Goal: Task Accomplishment & Management: Manage account settings

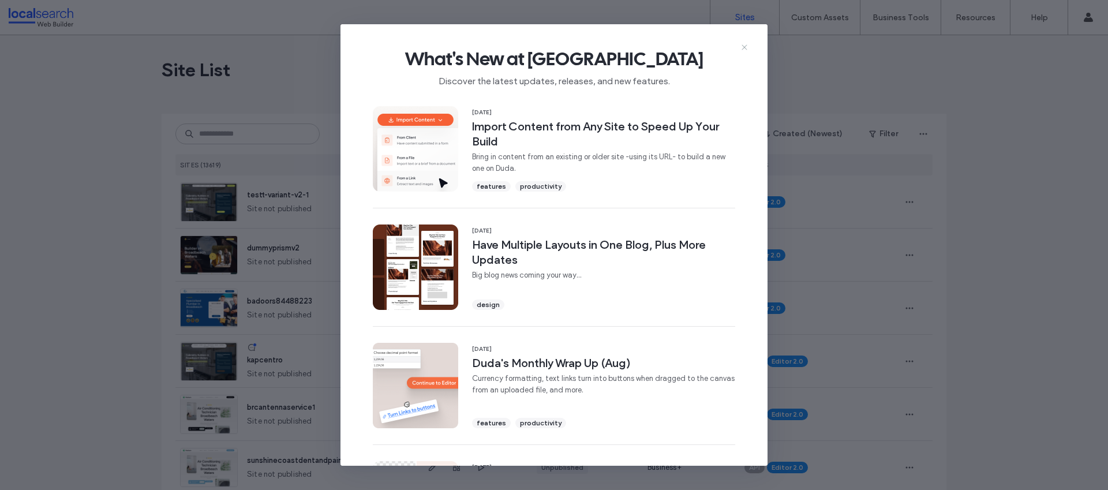
click at [746, 50] on icon at bounding box center [744, 47] width 9 height 9
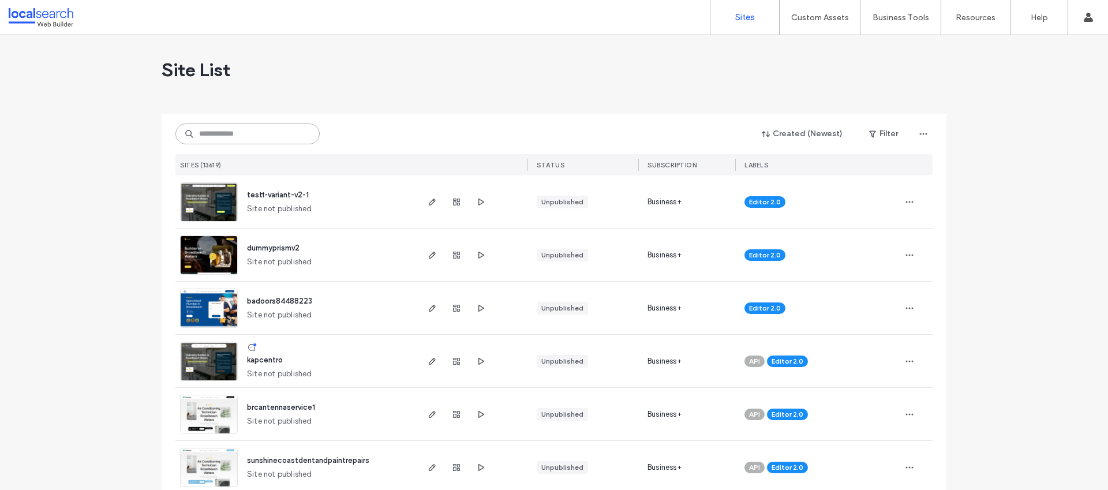
click at [238, 128] on input at bounding box center [248, 134] width 144 height 21
paste input "**********"
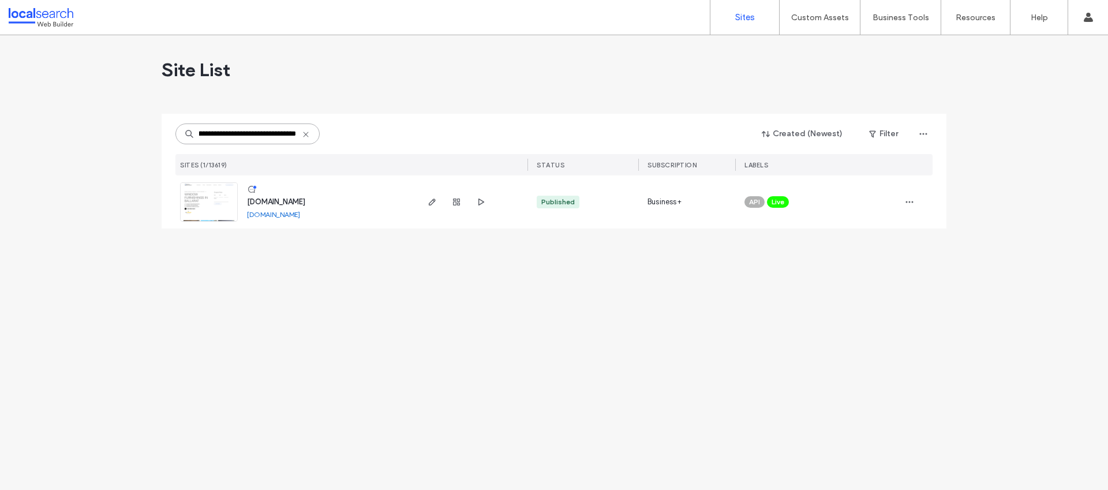
type input "**********"
click at [305, 205] on span "www.eurekablindsandcurtains.com.au" at bounding box center [276, 201] width 58 height 9
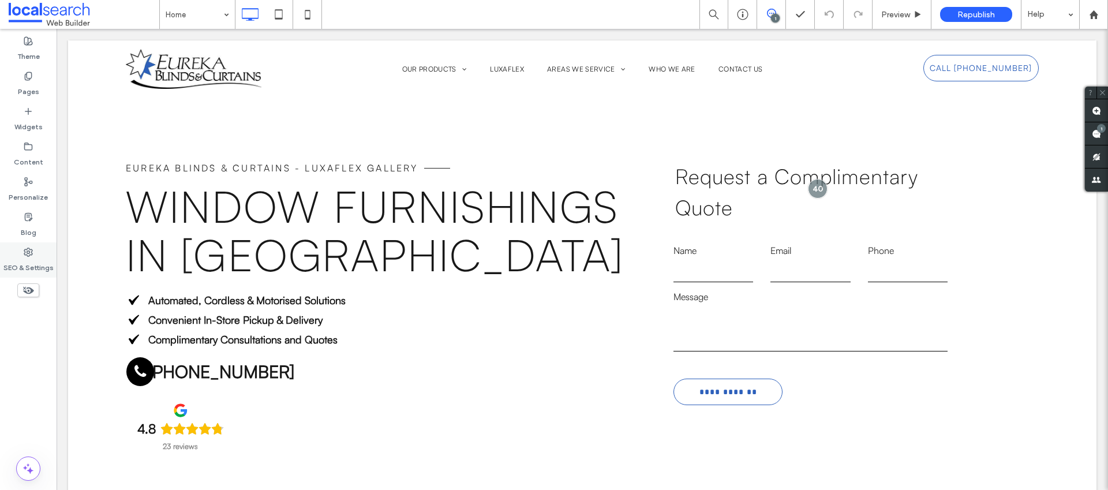
click at [47, 253] on div "SEO & Settings" at bounding box center [28, 259] width 57 height 35
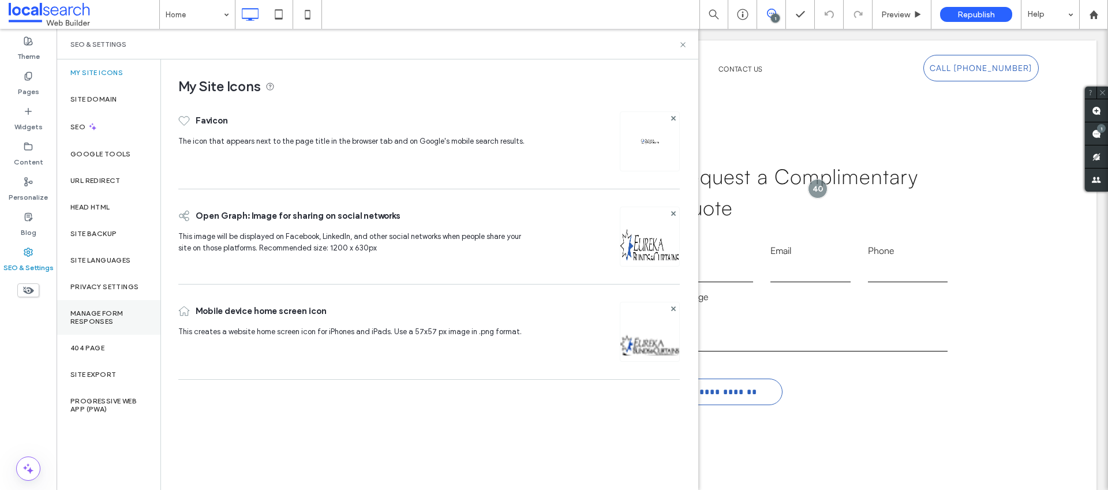
click at [115, 322] on label "Manage Form Responses" at bounding box center [108, 317] width 76 height 16
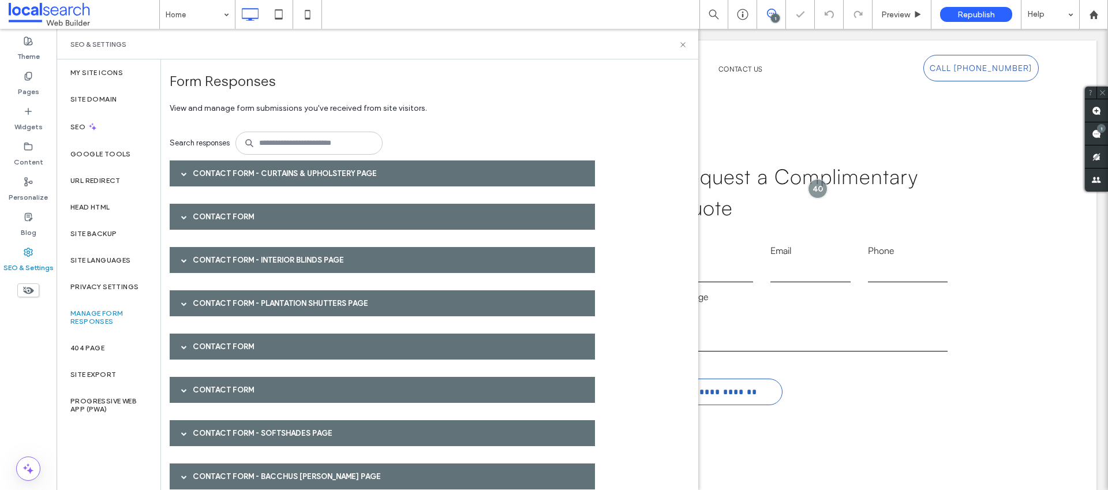
click at [301, 173] on div "Contact Form - Curtains & Upholstery page" at bounding box center [382, 173] width 425 height 26
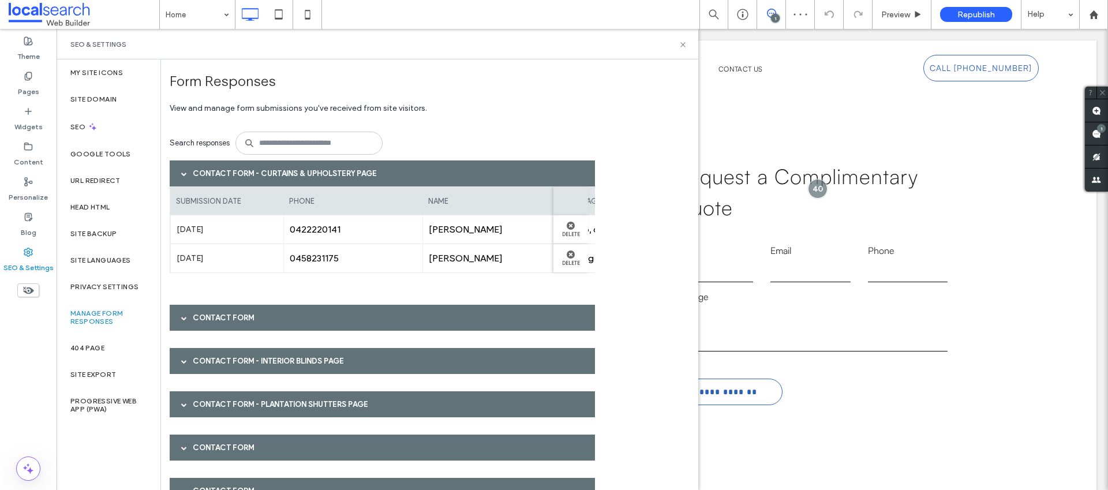
click at [301, 173] on div "Contact Form - Curtains & Upholstery page" at bounding box center [382, 173] width 425 height 26
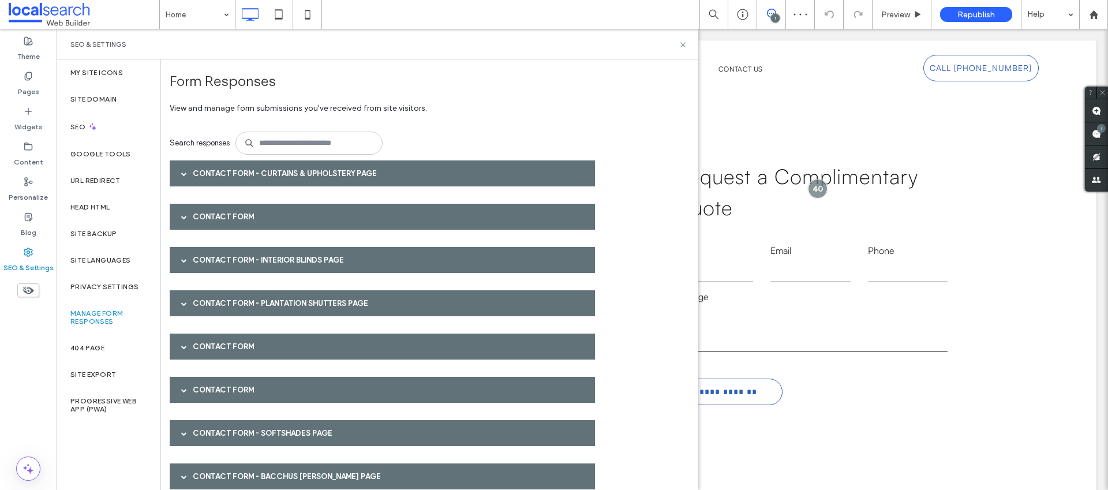
click at [283, 212] on div "Contact Form" at bounding box center [382, 217] width 425 height 26
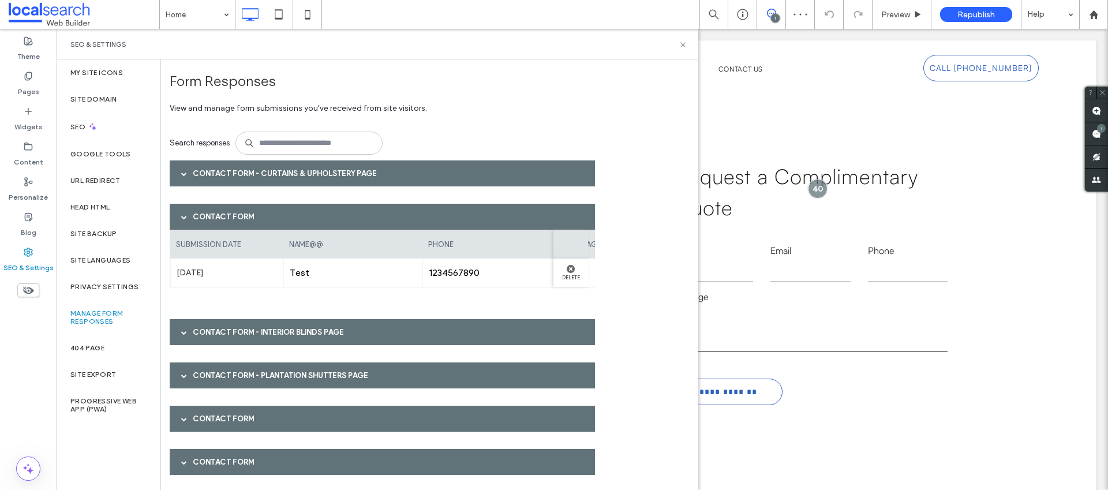
click at [283, 212] on div "Contact Form" at bounding box center [382, 217] width 425 height 26
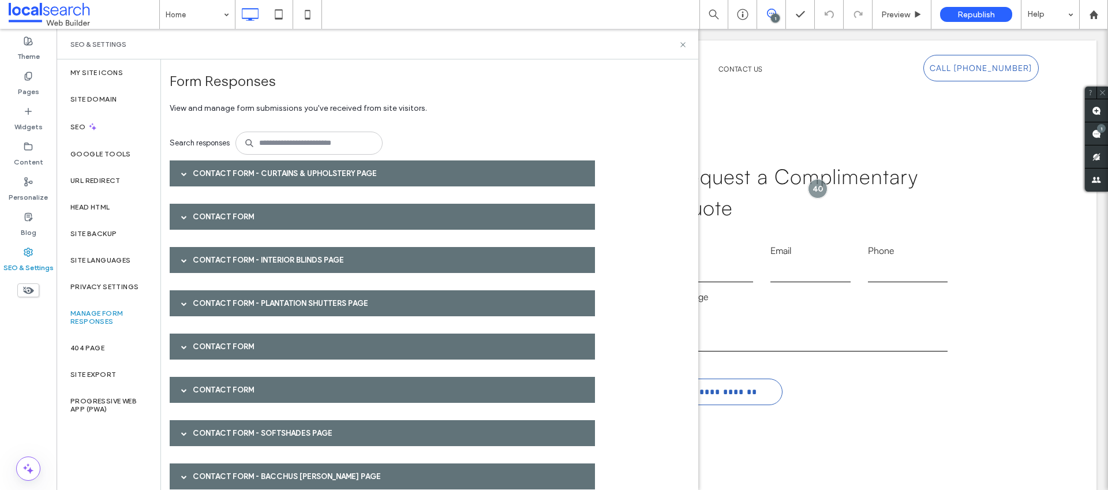
click at [283, 248] on div "Contact Form - Interior Blinds page" at bounding box center [382, 260] width 425 height 26
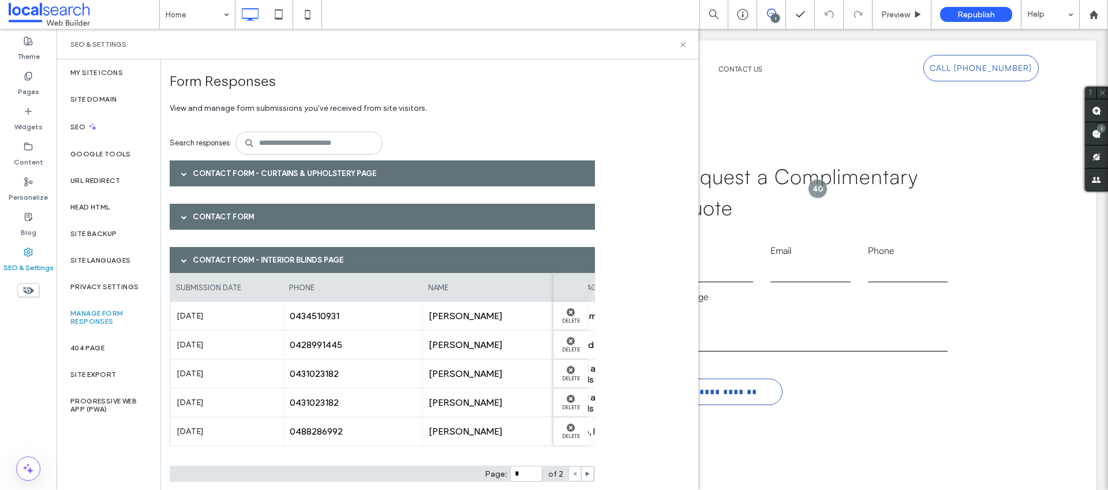
click at [275, 260] on div "Contact Form - Interior Blinds page" at bounding box center [382, 260] width 425 height 26
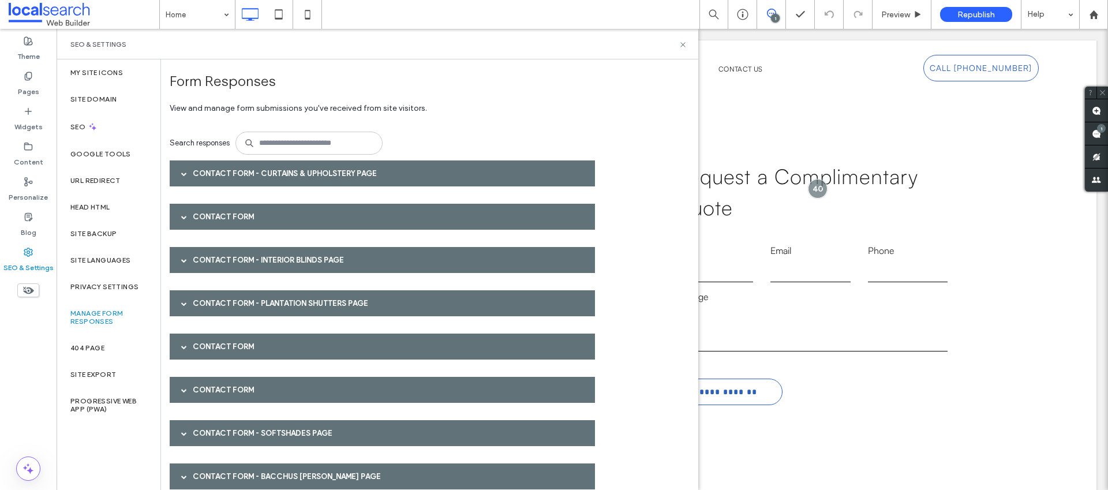
click at [240, 296] on div "Contact Form - Plantation Shutters page" at bounding box center [382, 303] width 425 height 26
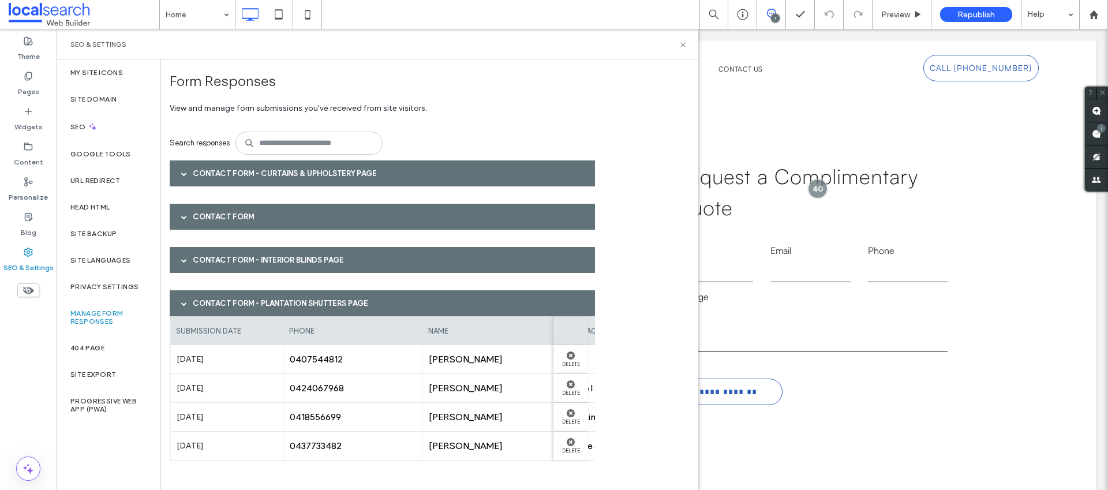
click at [233, 298] on div "Contact Form - Plantation Shutters page" at bounding box center [382, 303] width 425 height 26
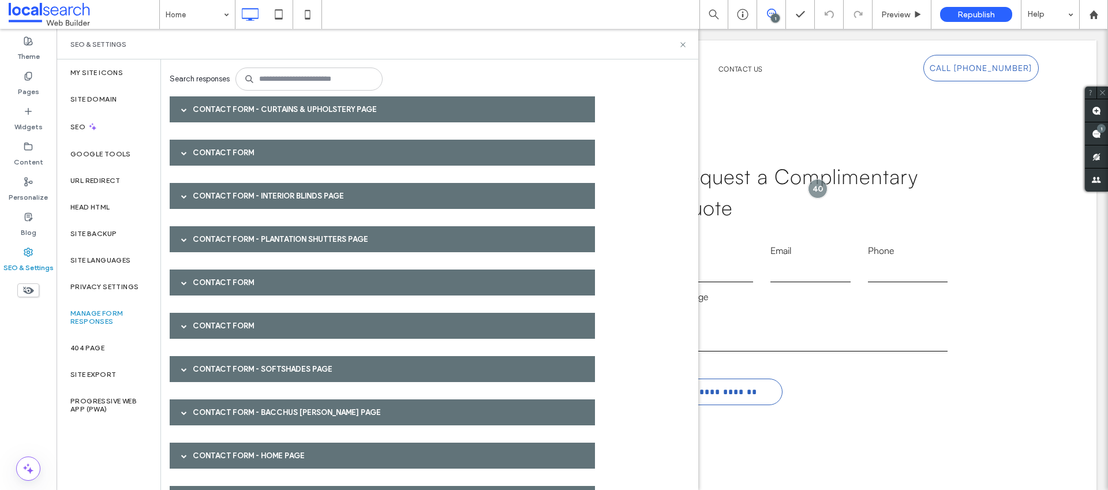
scroll to position [72, 0]
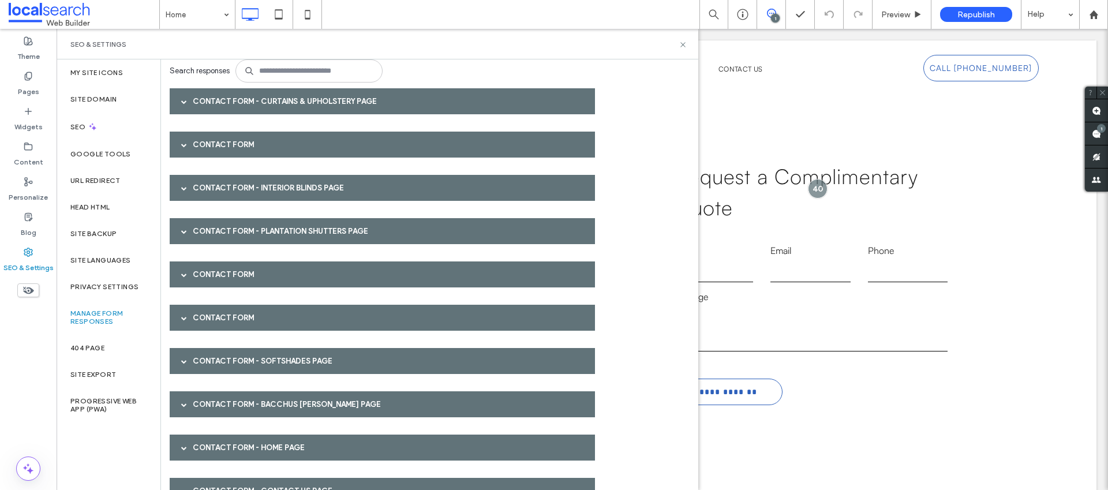
click at [217, 264] on div "Contact Form" at bounding box center [382, 275] width 425 height 26
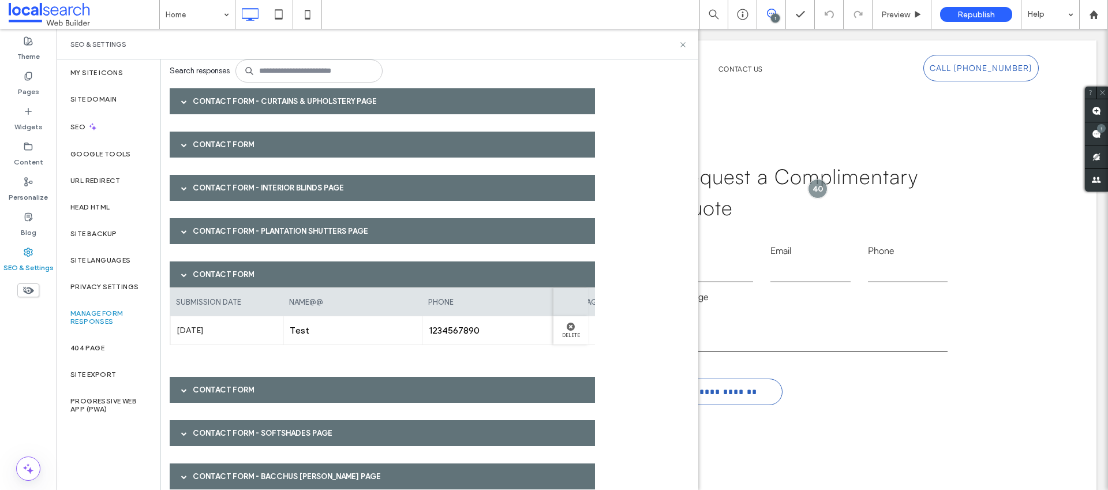
click at [217, 268] on div "Contact Form" at bounding box center [382, 275] width 425 height 26
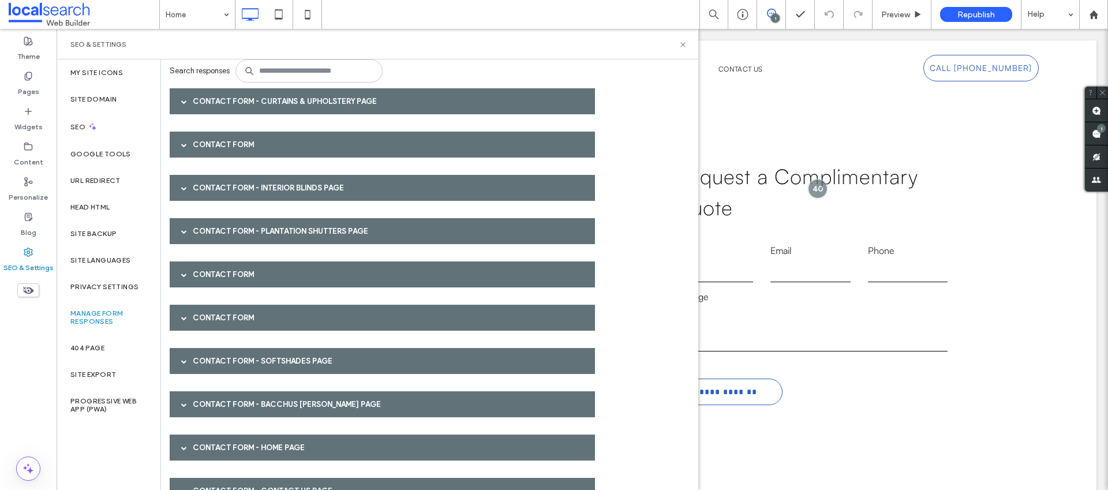
click at [225, 320] on div "Contact Form" at bounding box center [382, 318] width 425 height 26
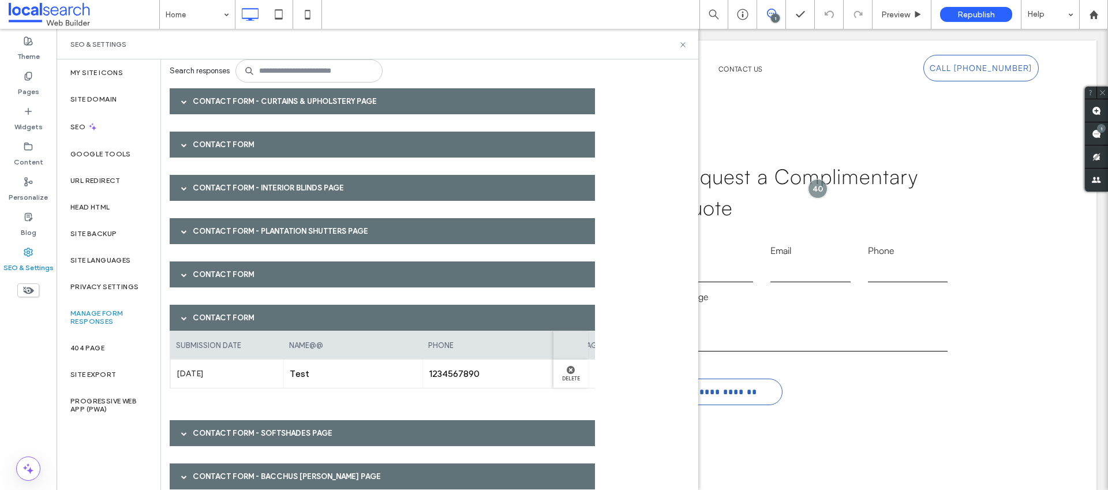
click at [225, 320] on div "Contact Form" at bounding box center [382, 318] width 425 height 26
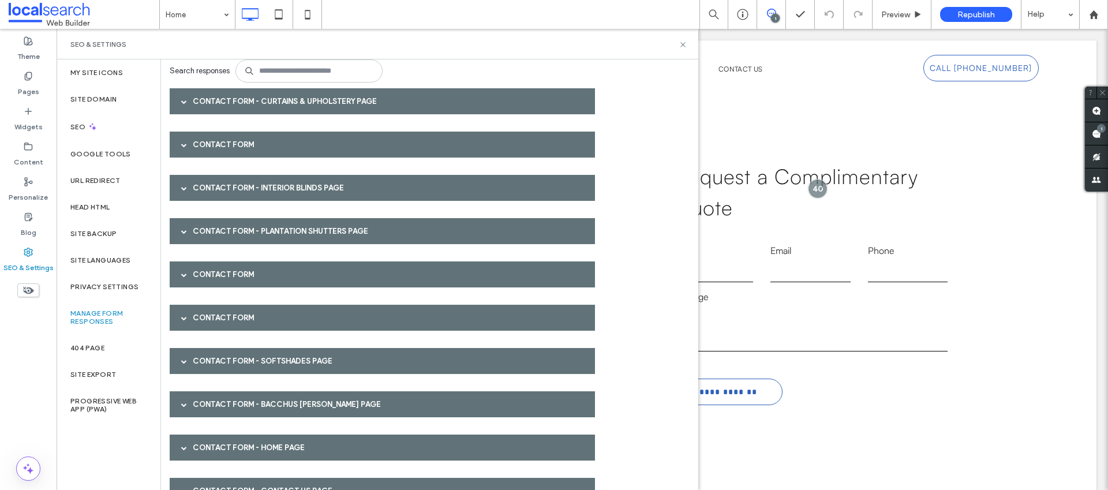
click at [228, 358] on div "Contact Form - Softshades page" at bounding box center [382, 361] width 425 height 26
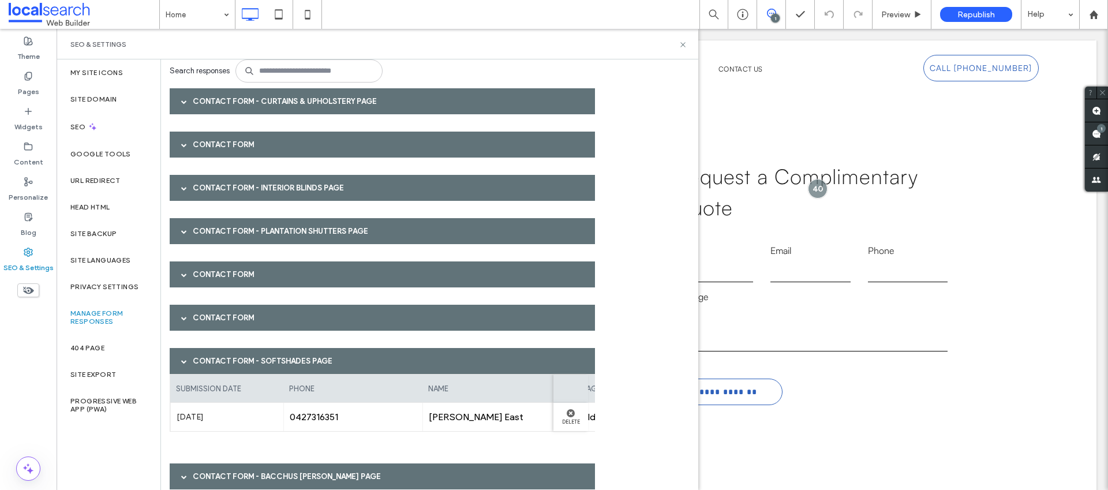
click at [228, 358] on div "Contact Form - Softshades page" at bounding box center [382, 361] width 425 height 26
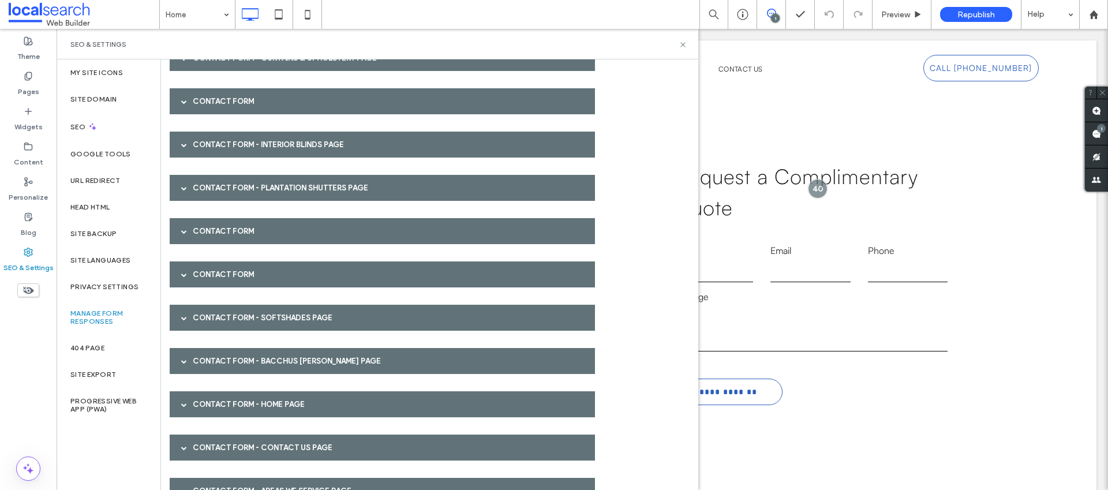
scroll to position [118, 0]
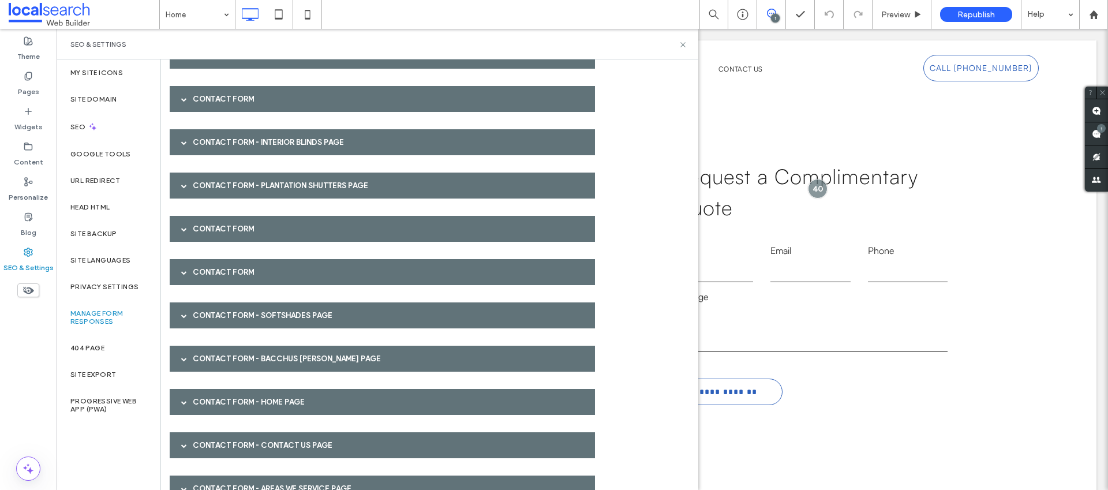
click at [228, 358] on div "Contact Form - Bacchus [PERSON_NAME] page" at bounding box center [382, 359] width 425 height 26
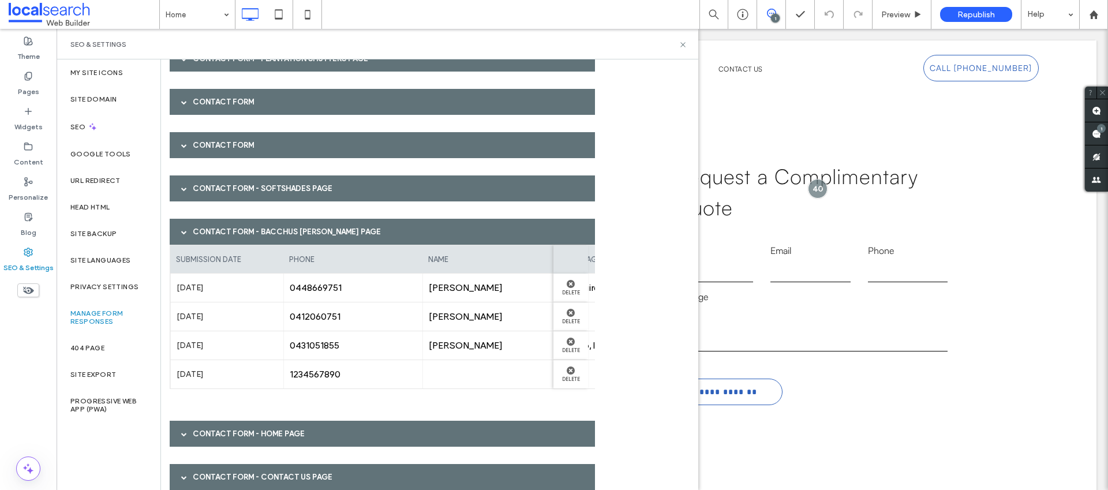
scroll to position [248, 0]
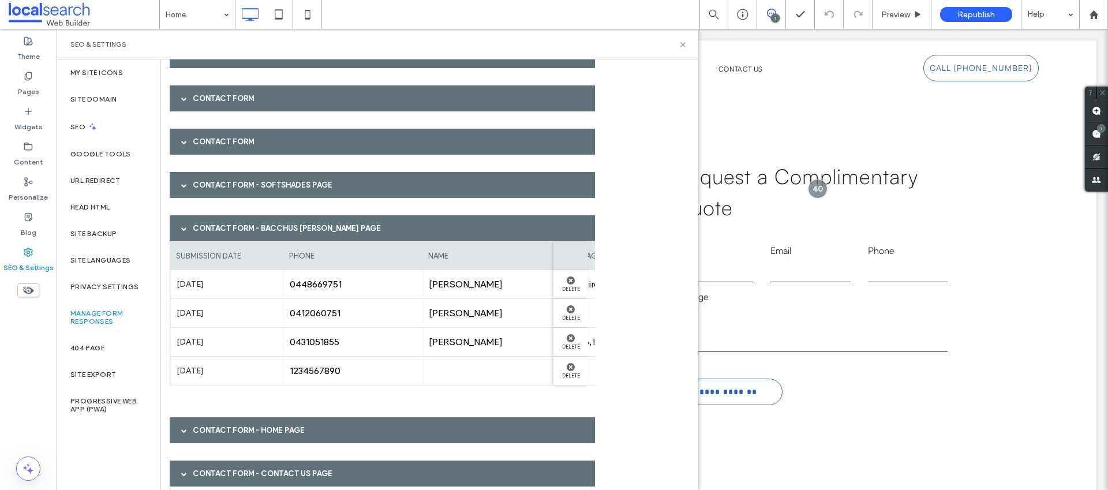
click at [227, 227] on div "Contact Form - Bacchus [PERSON_NAME] page" at bounding box center [382, 228] width 425 height 26
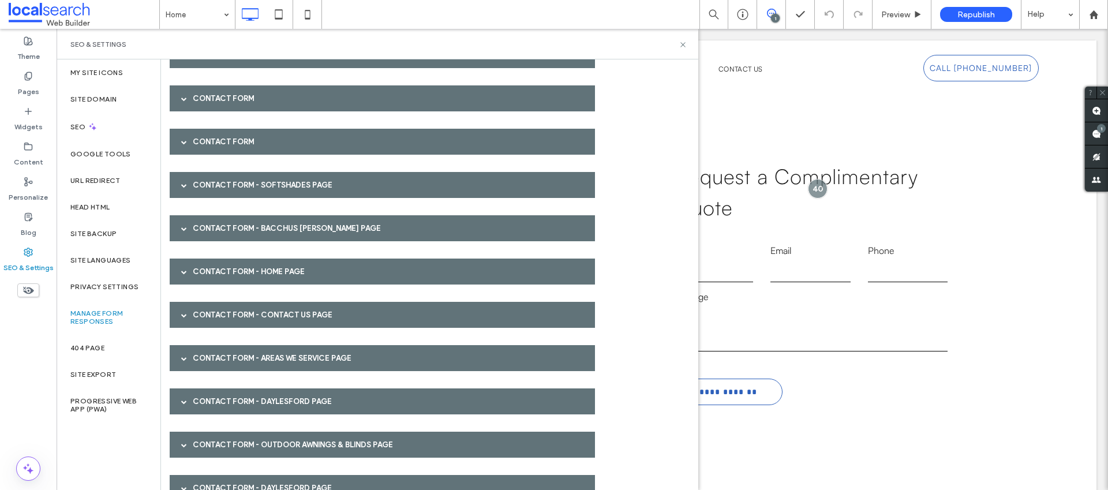
click at [225, 267] on div "Contact Form - Home page" at bounding box center [382, 272] width 425 height 26
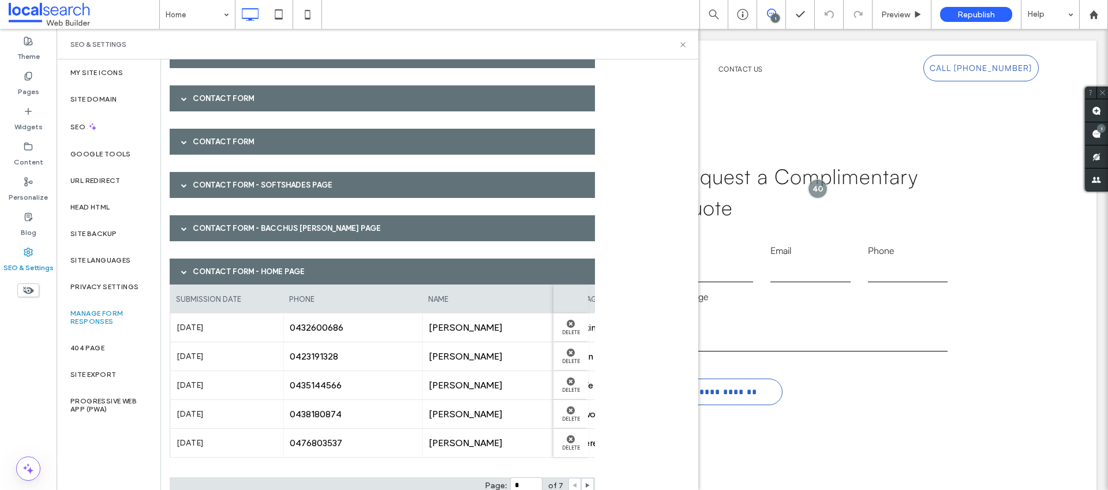
click at [225, 267] on div "Contact Form - Home page" at bounding box center [382, 272] width 425 height 26
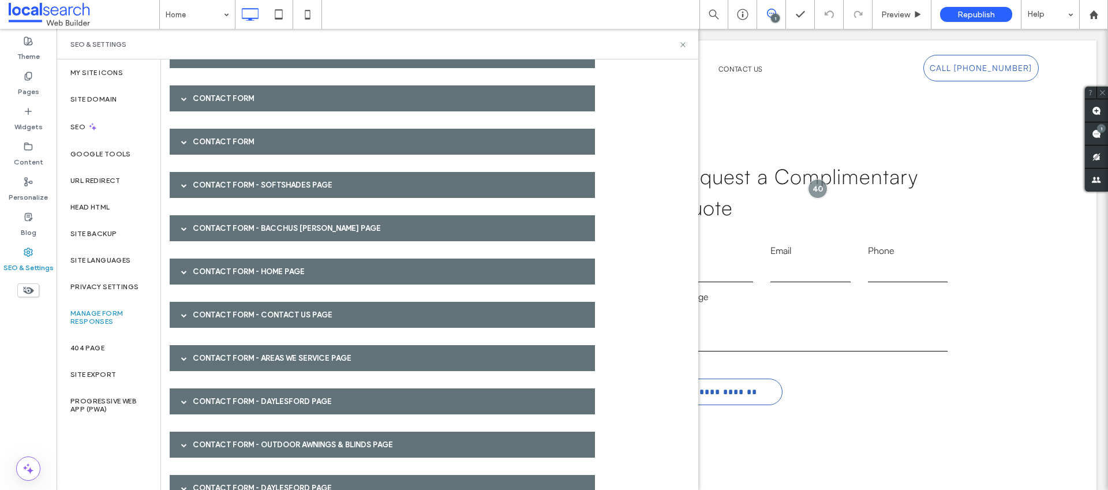
click at [247, 317] on div "Contact Form - Contact Us page" at bounding box center [382, 315] width 425 height 26
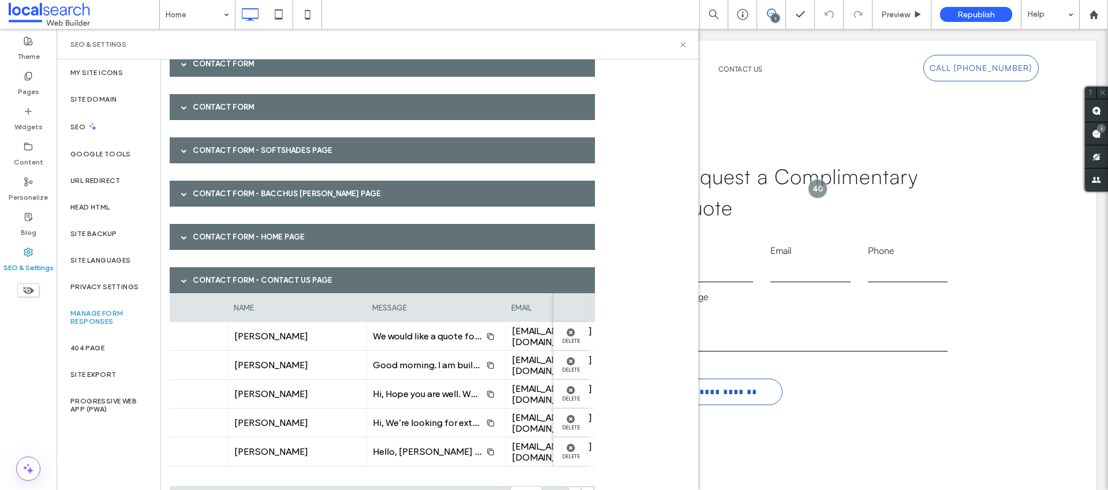
scroll to position [0, 196]
click at [244, 278] on div "Contact Form - Contact Us page" at bounding box center [382, 280] width 425 height 26
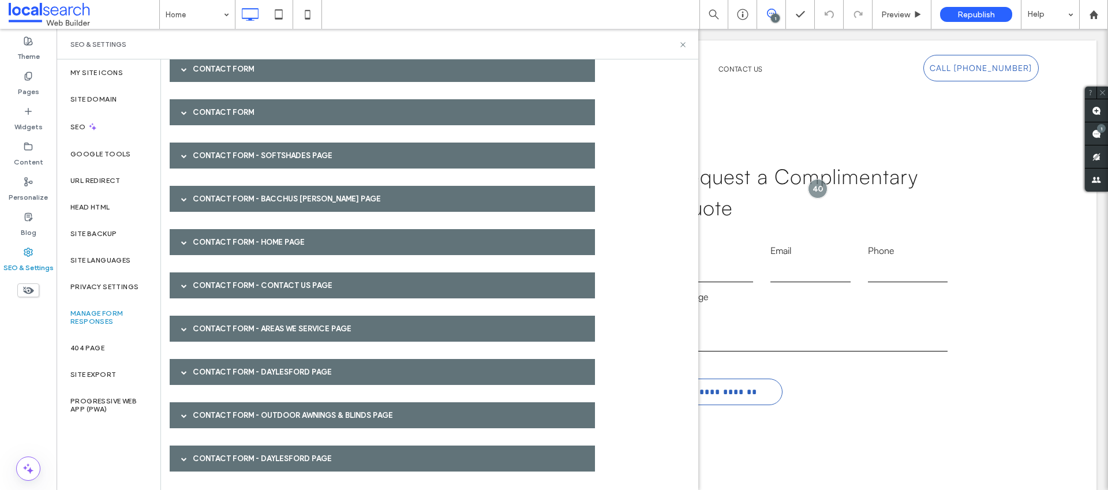
click at [219, 330] on div "Contact Form - Areas We Service page" at bounding box center [382, 329] width 425 height 26
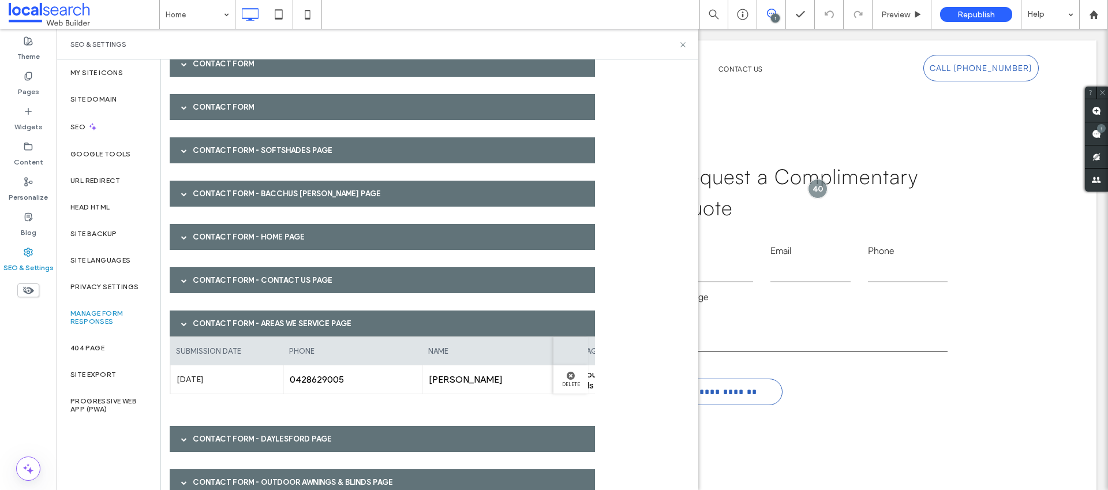
click at [219, 330] on div "Contact Form - Areas We Service page" at bounding box center [382, 324] width 425 height 26
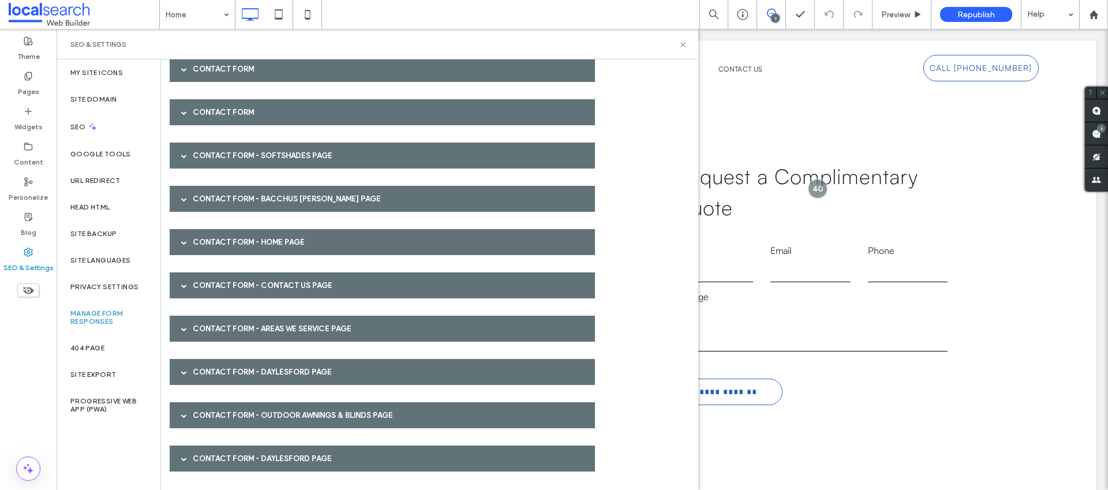
click at [215, 364] on div "Contact Form - Daylesford page" at bounding box center [382, 372] width 425 height 26
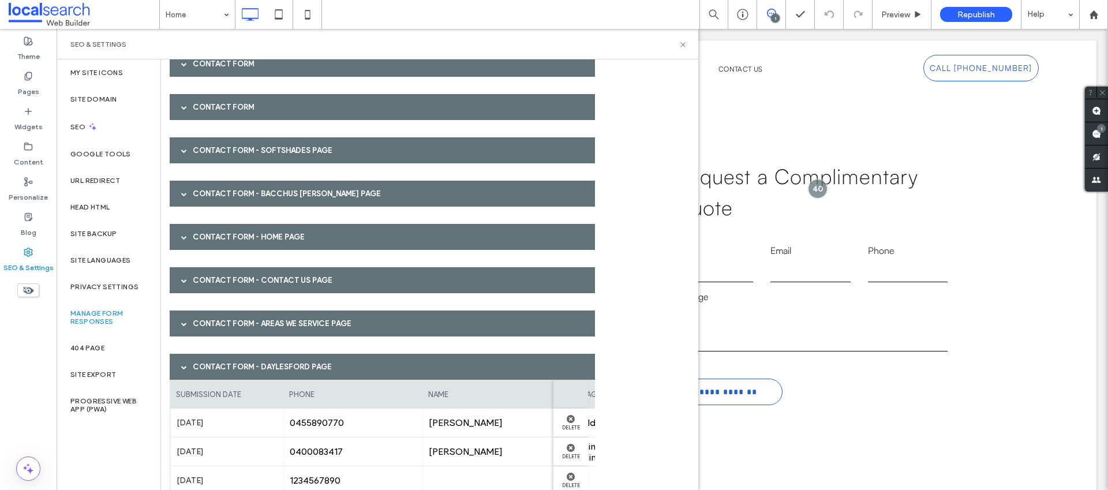
click at [215, 364] on div "Contact Form - Daylesford page" at bounding box center [382, 367] width 425 height 26
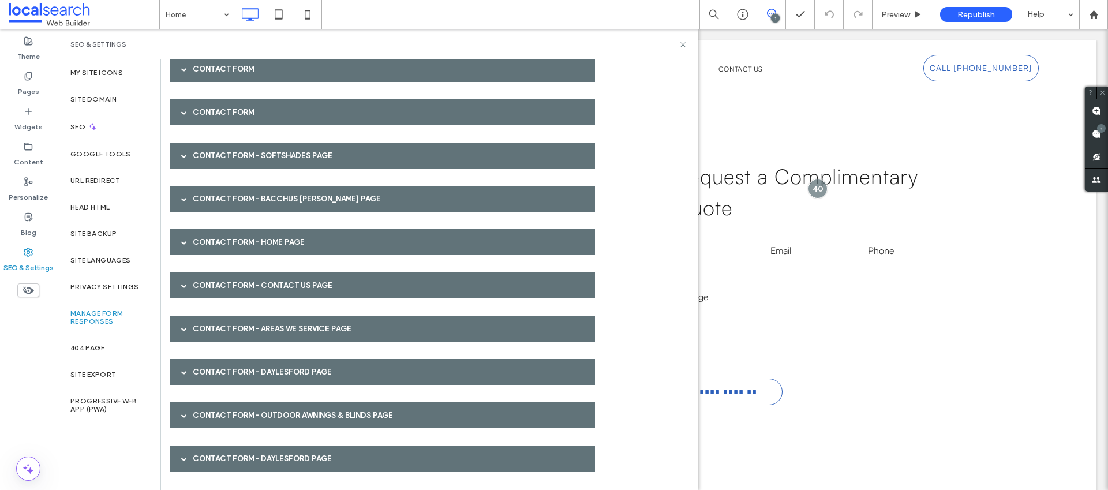
click at [221, 415] on div "Contact Form - Outdoor Awnings & Blinds page" at bounding box center [382, 415] width 425 height 26
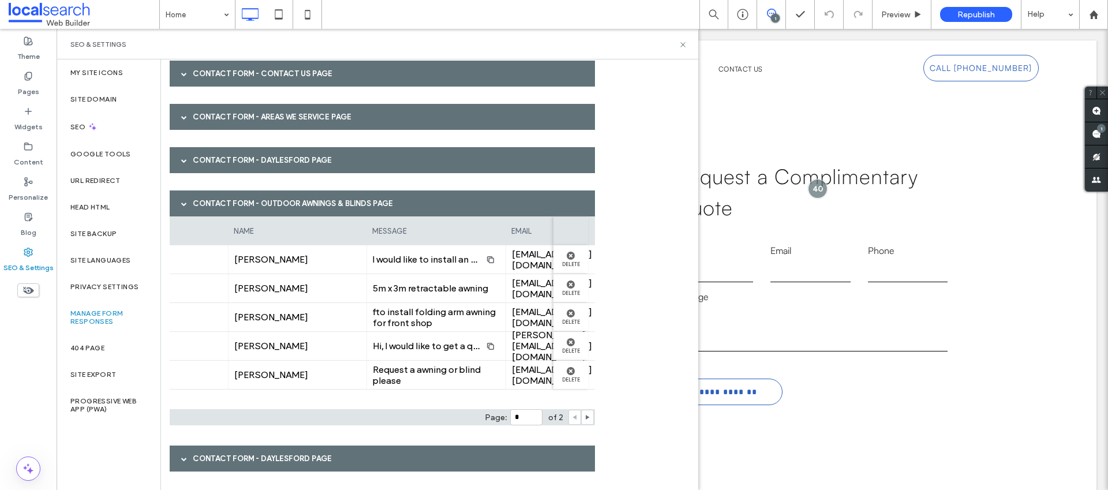
scroll to position [0, 200]
click at [428, 204] on div "Contact Form - Outdoor Awnings & Blinds page" at bounding box center [382, 204] width 425 height 26
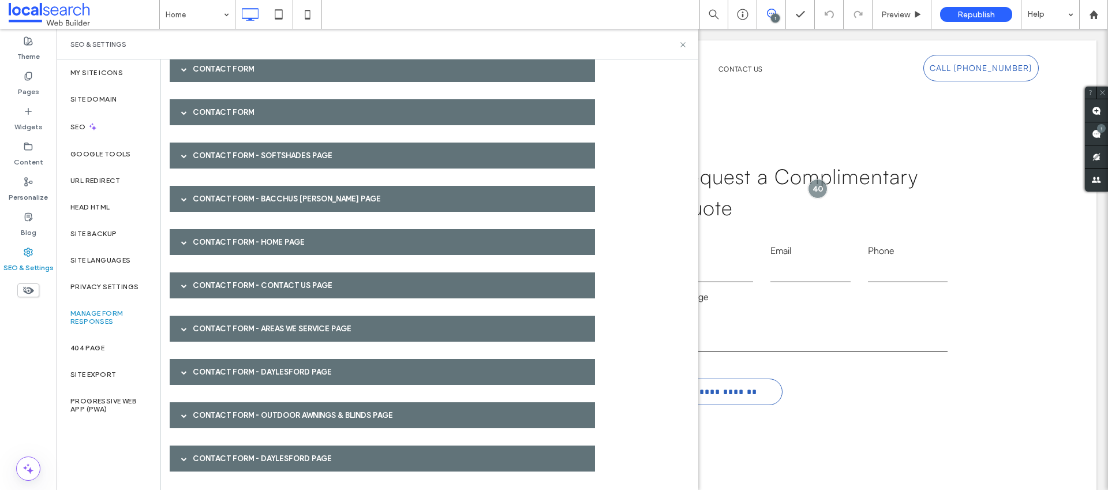
scroll to position [278, 0]
click at [254, 365] on div "Contact Form - Daylesford page" at bounding box center [382, 372] width 425 height 26
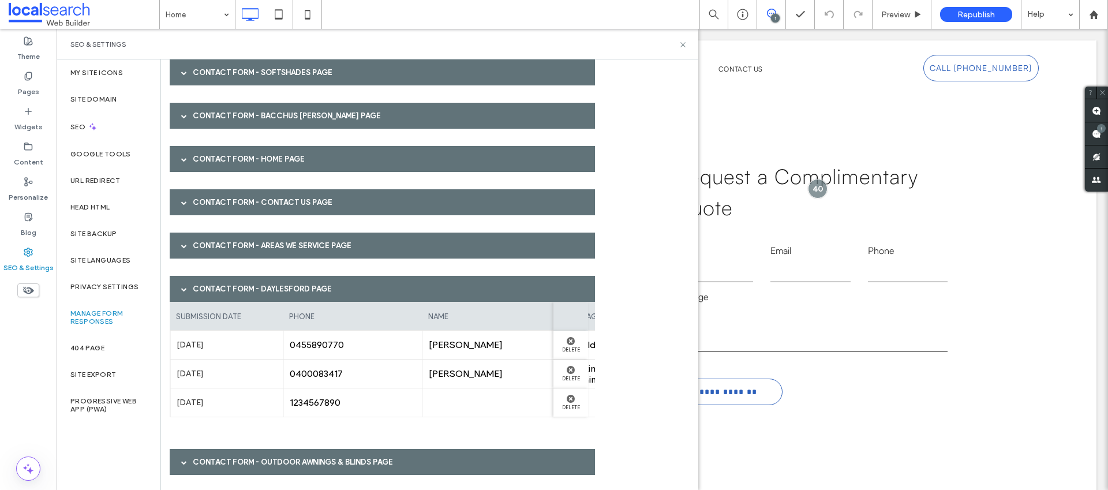
scroll to position [408, 0]
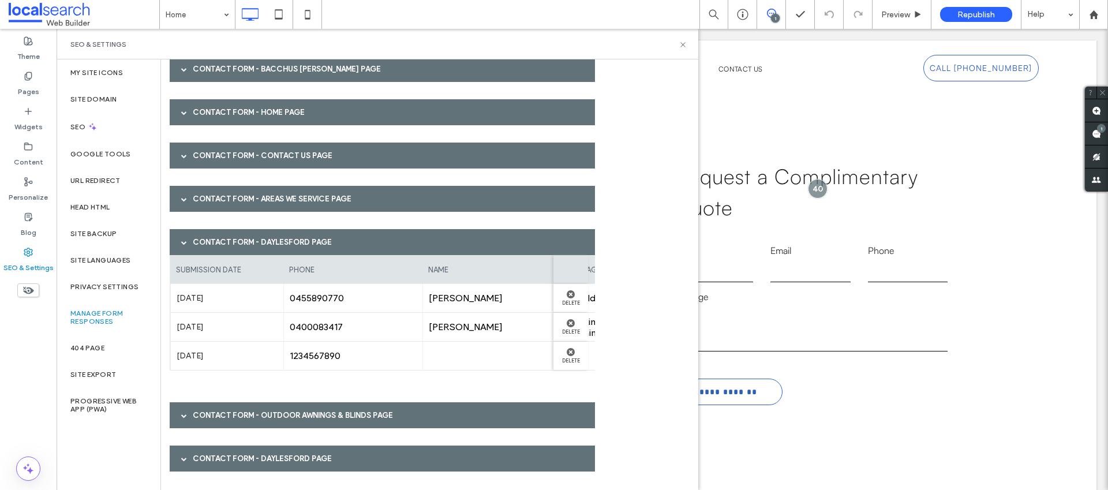
click at [271, 245] on div "Contact Form - Daylesford page" at bounding box center [382, 242] width 425 height 26
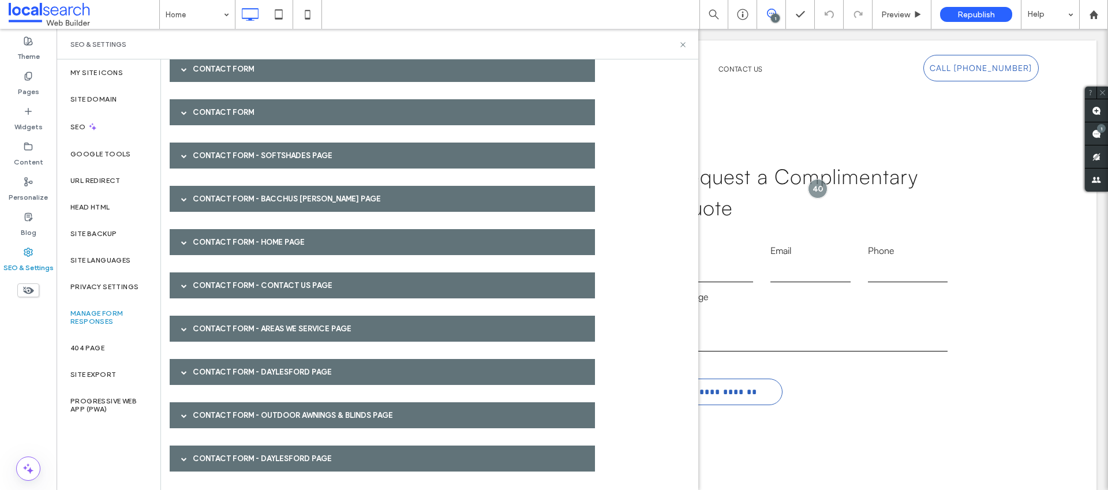
click at [278, 323] on div "Contact Form - Areas We Service page" at bounding box center [382, 329] width 425 height 26
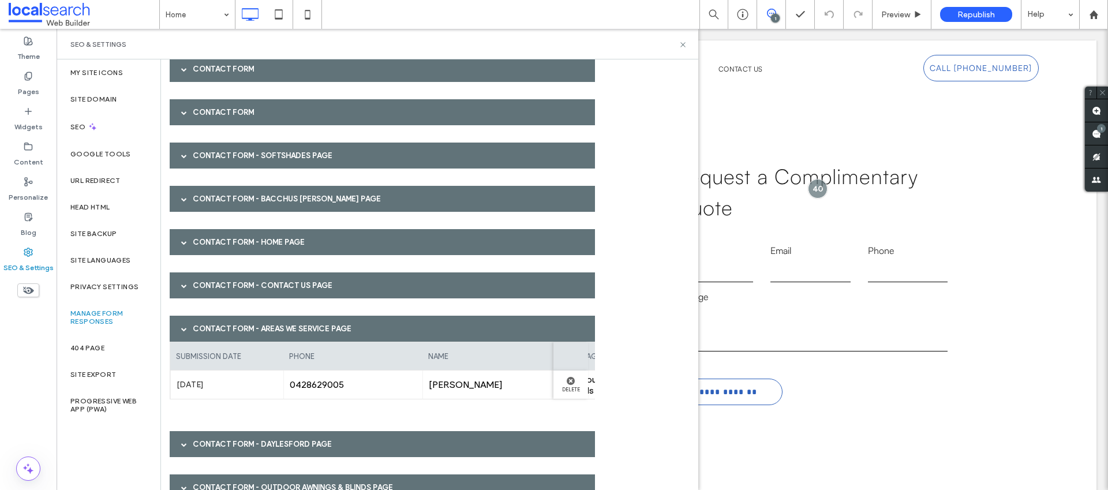
scroll to position [350, 0]
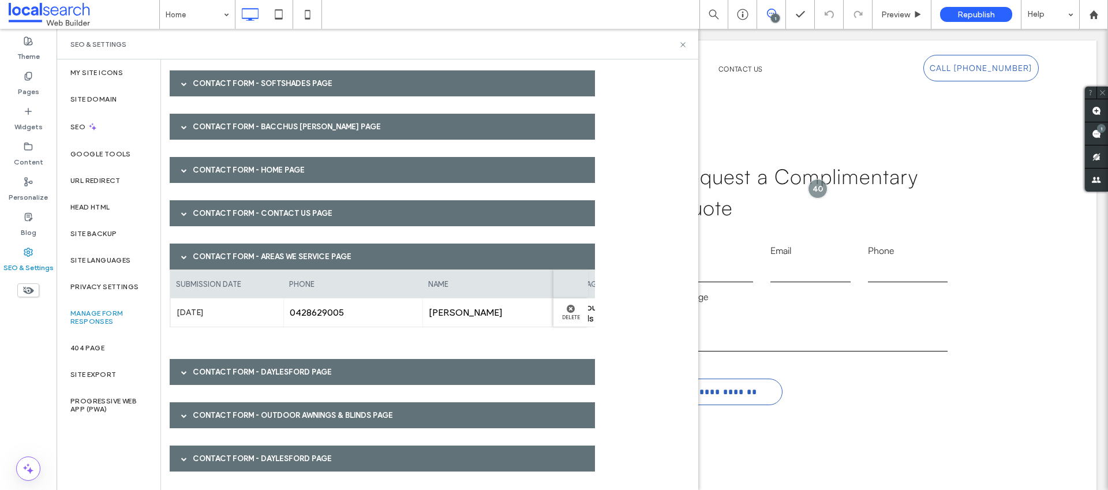
click at [271, 266] on div "Contact Form - Areas We Service page" at bounding box center [382, 257] width 425 height 26
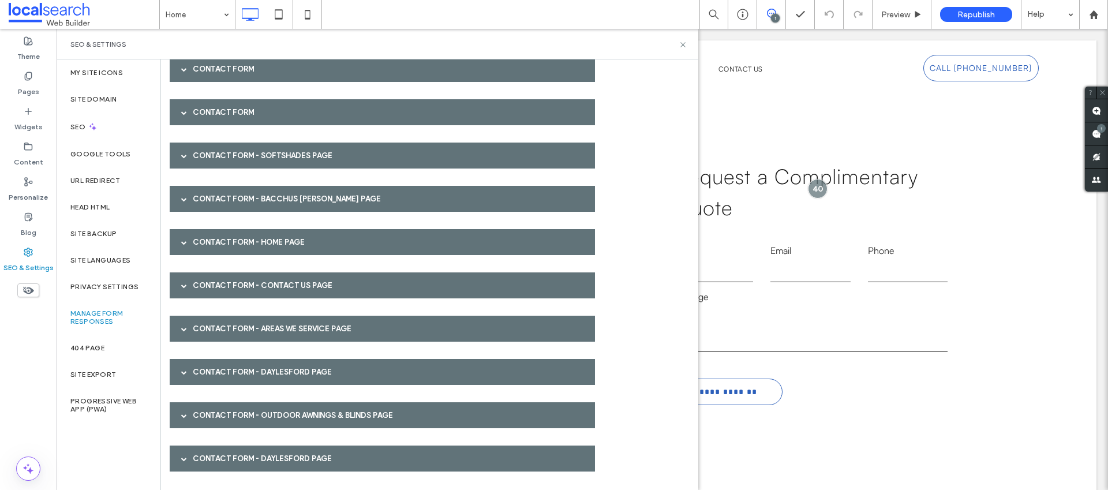
click at [273, 282] on div "Contact Form - Contact Us page" at bounding box center [382, 286] width 425 height 26
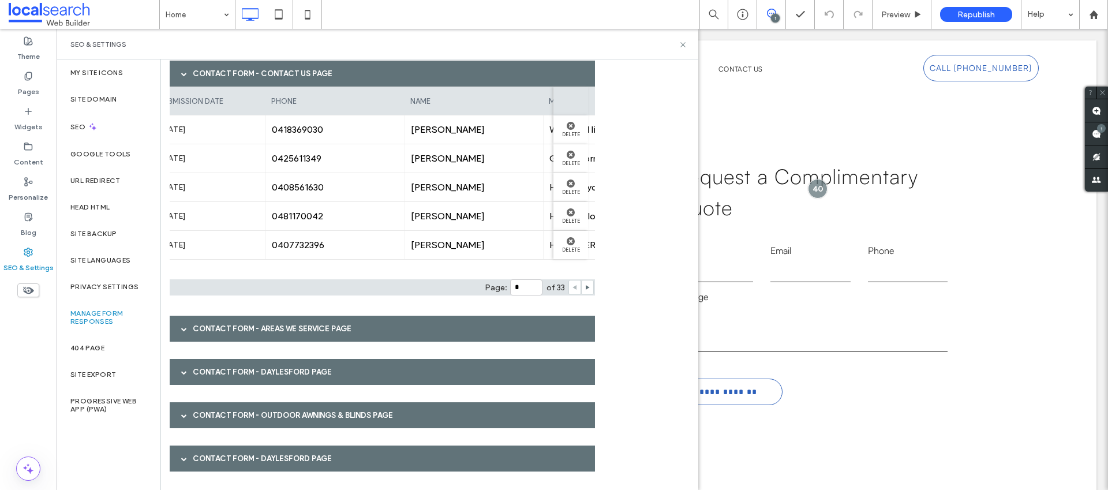
scroll to position [0, 0]
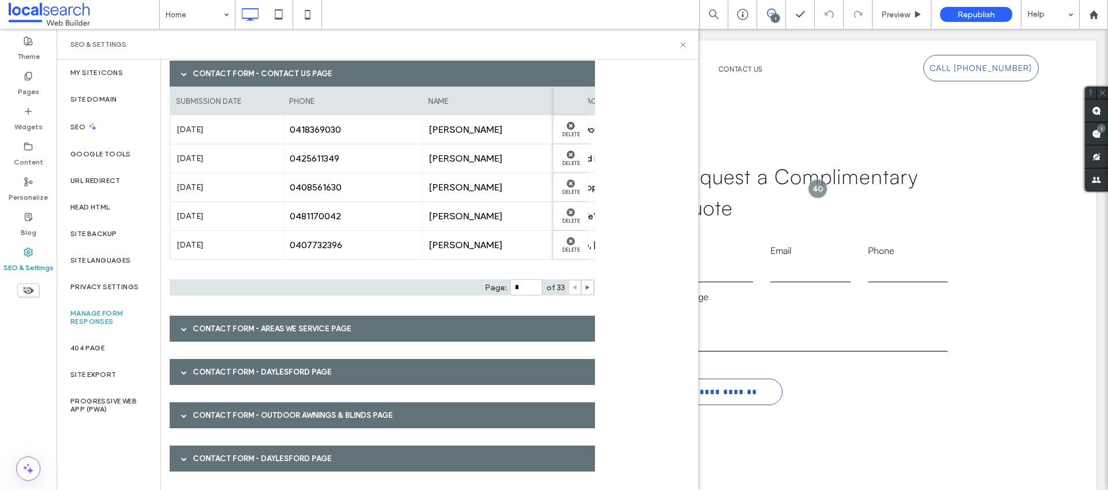
click at [232, 72] on div "Contact Form - Contact Us page" at bounding box center [382, 74] width 425 height 26
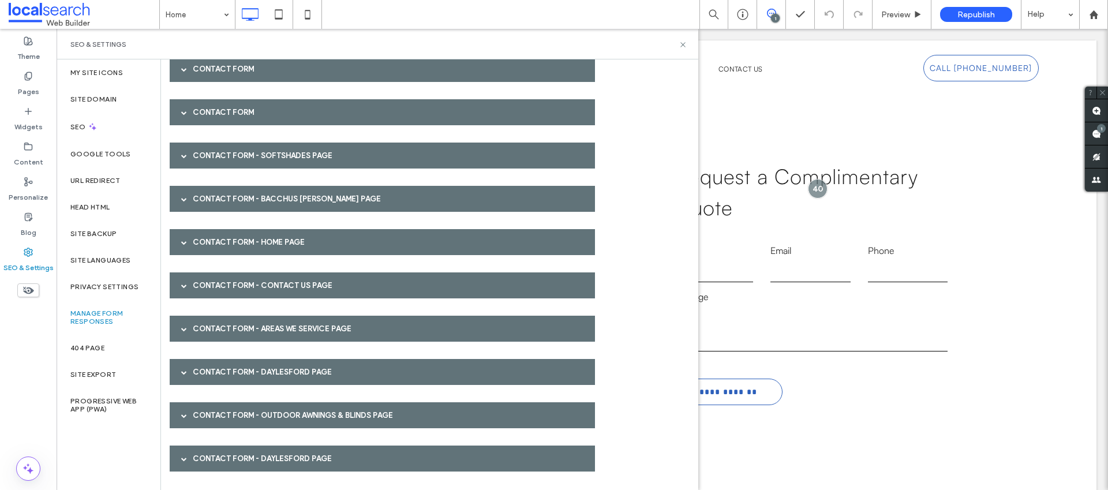
scroll to position [278, 0]
click at [232, 378] on div "Contact Form - Daylesford page" at bounding box center [382, 372] width 425 height 26
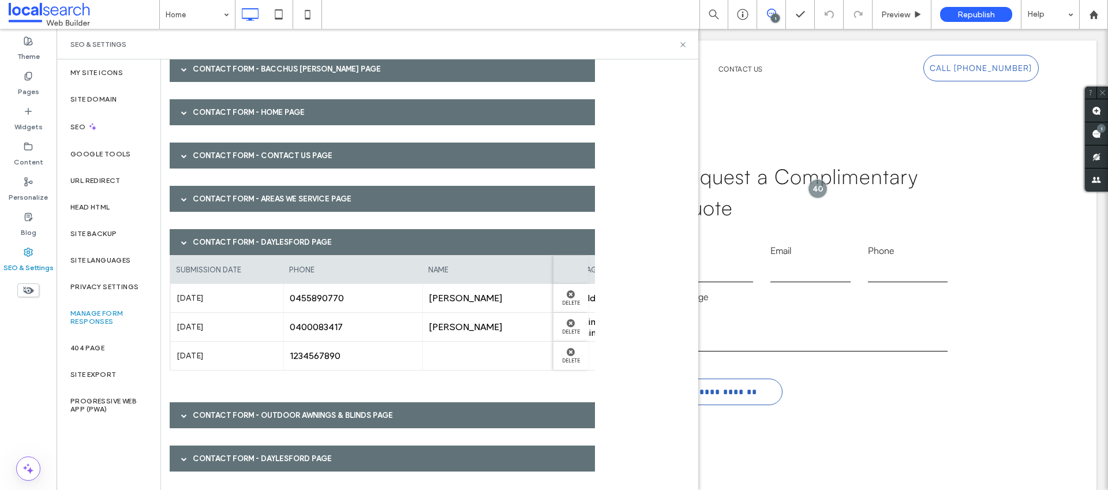
scroll to position [408, 0]
drag, startPoint x: 211, startPoint y: 254, endPoint x: 210, endPoint y: 248, distance: 5.9
click at [211, 254] on div "Contact Form - Daylesford page" at bounding box center [382, 242] width 425 height 26
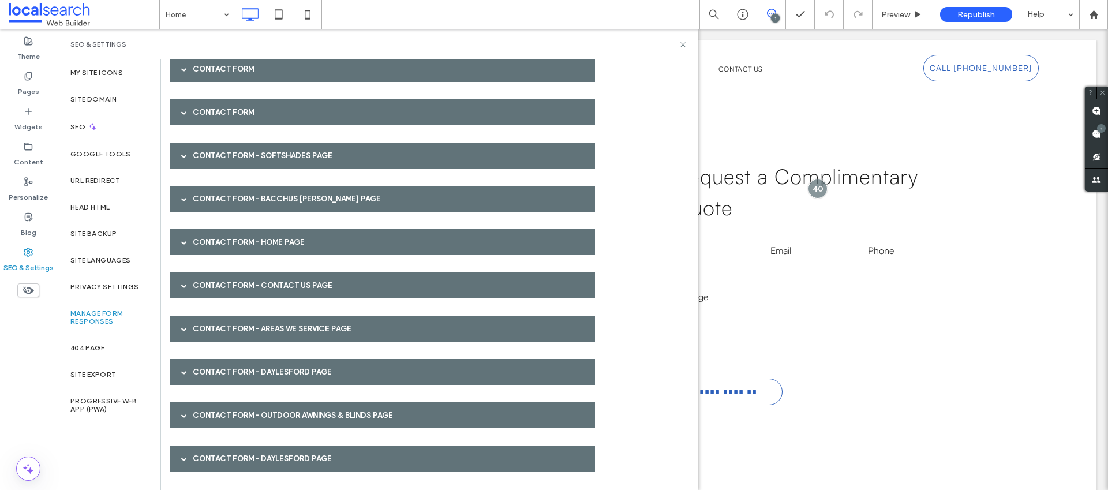
scroll to position [278, 0]
click at [229, 406] on div "Contact Form - Outdoor Awnings & Blinds page" at bounding box center [382, 415] width 425 height 26
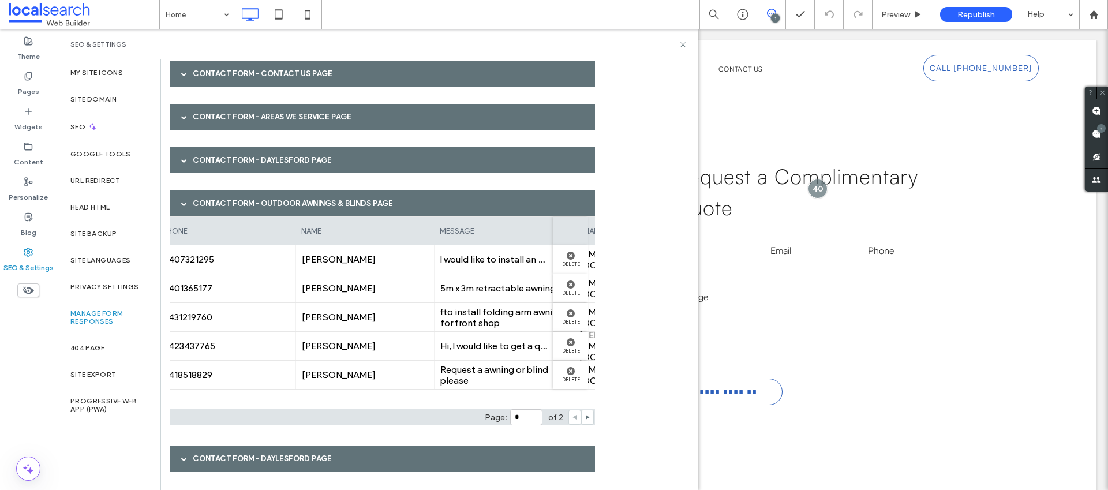
scroll to position [0, 0]
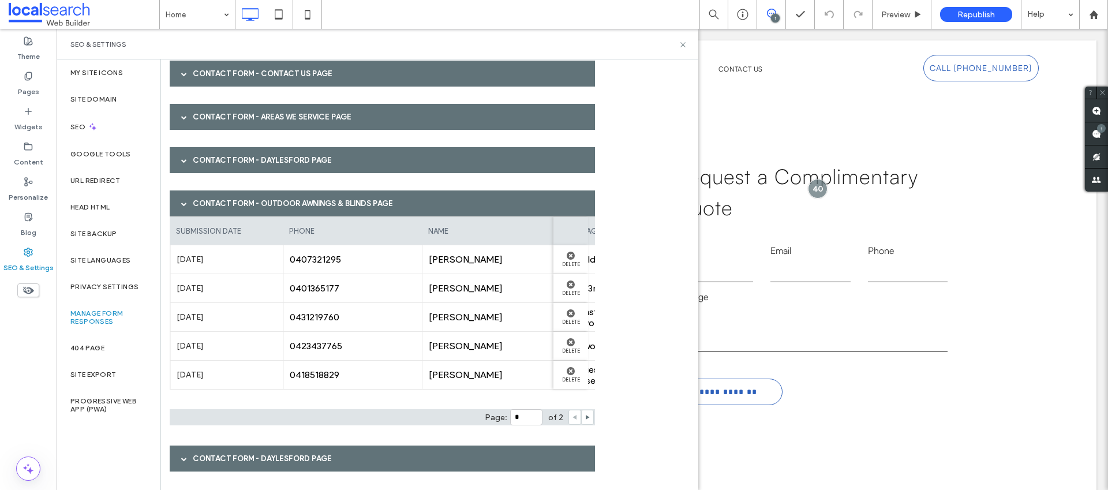
click at [209, 207] on div "Contact Form - Outdoor Awnings & Blinds page" at bounding box center [382, 204] width 425 height 26
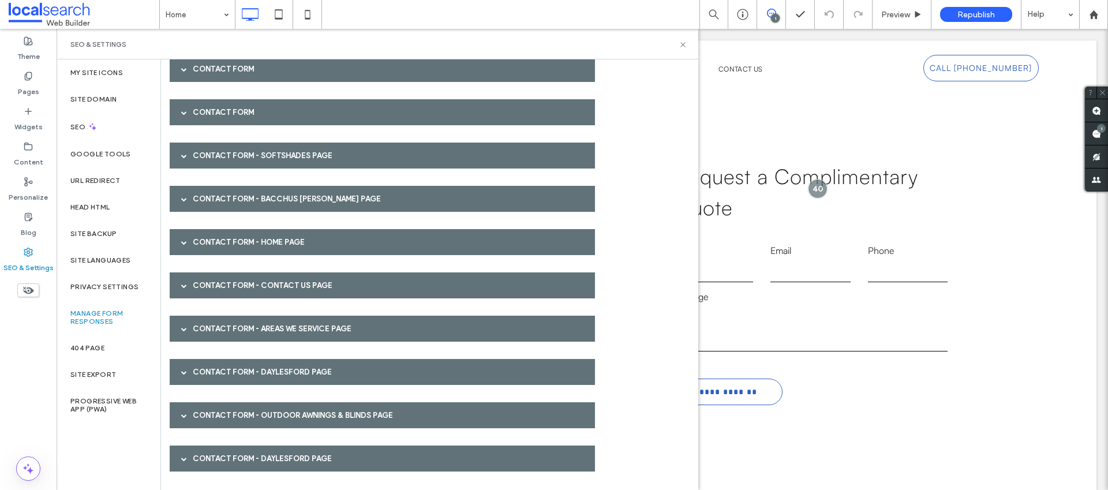
scroll to position [278, 0]
click at [271, 290] on div "Contact Form - Contact Us page" at bounding box center [382, 286] width 425 height 26
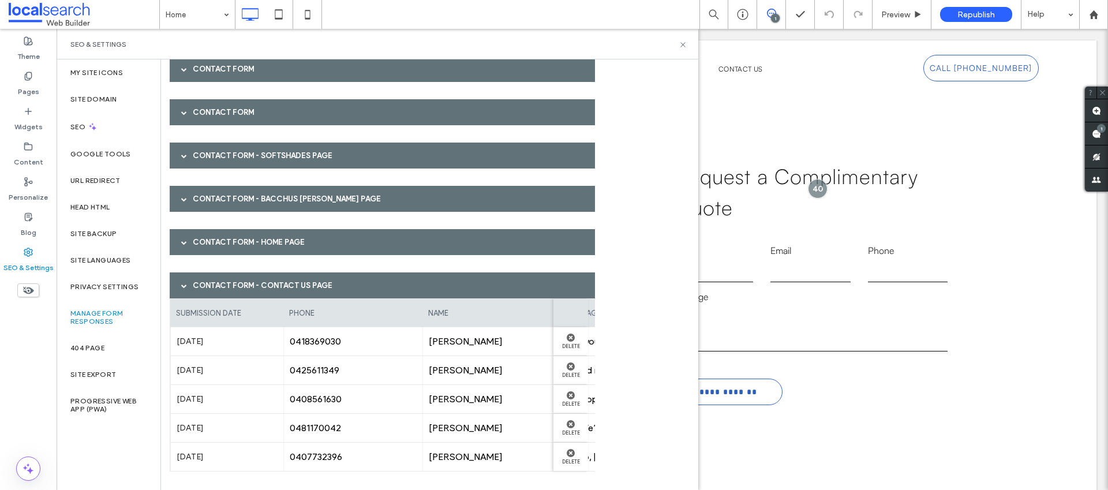
scroll to position [490, 0]
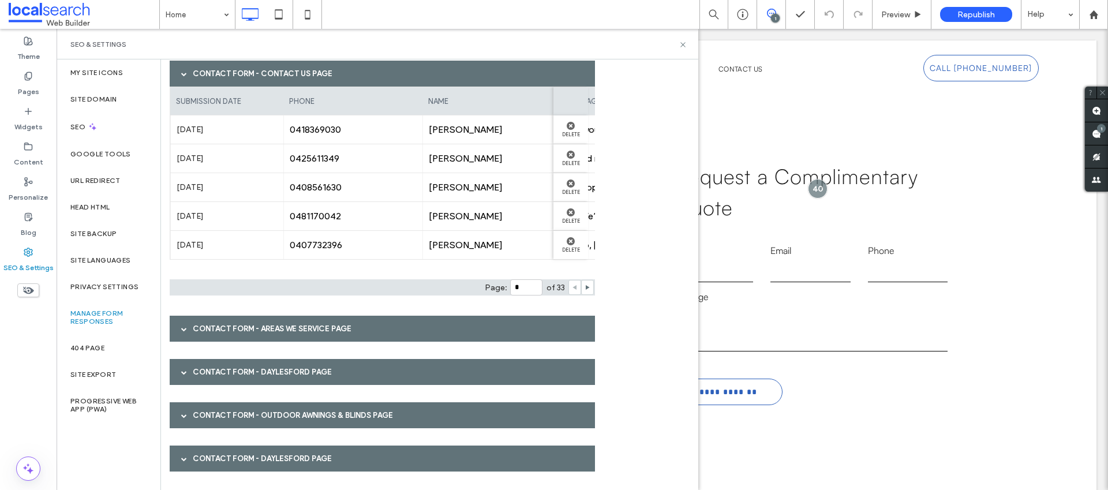
click at [270, 72] on div "Contact Form - Contact Us page" at bounding box center [382, 74] width 425 height 26
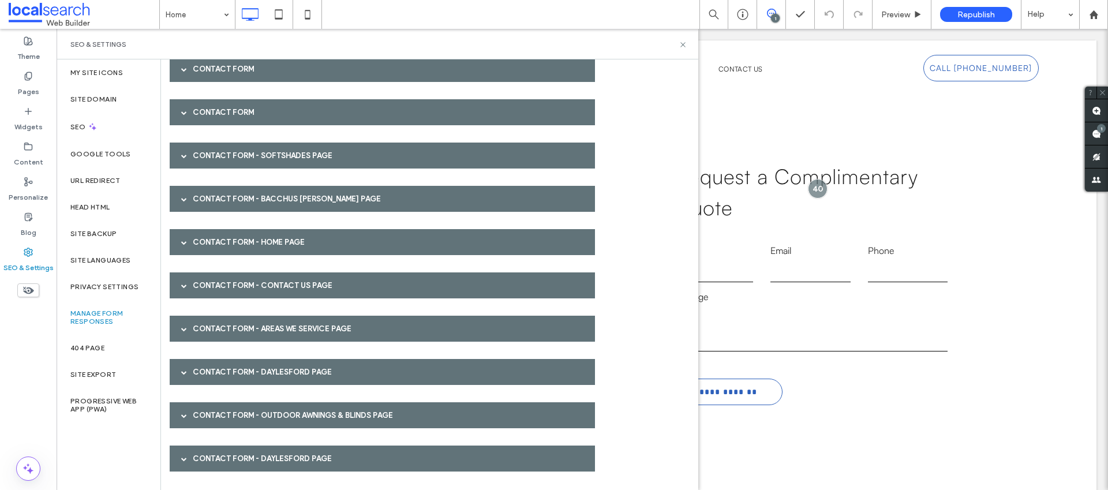
click at [320, 425] on div "Contact Form - Outdoor Awnings & Blinds page" at bounding box center [382, 415] width 425 height 26
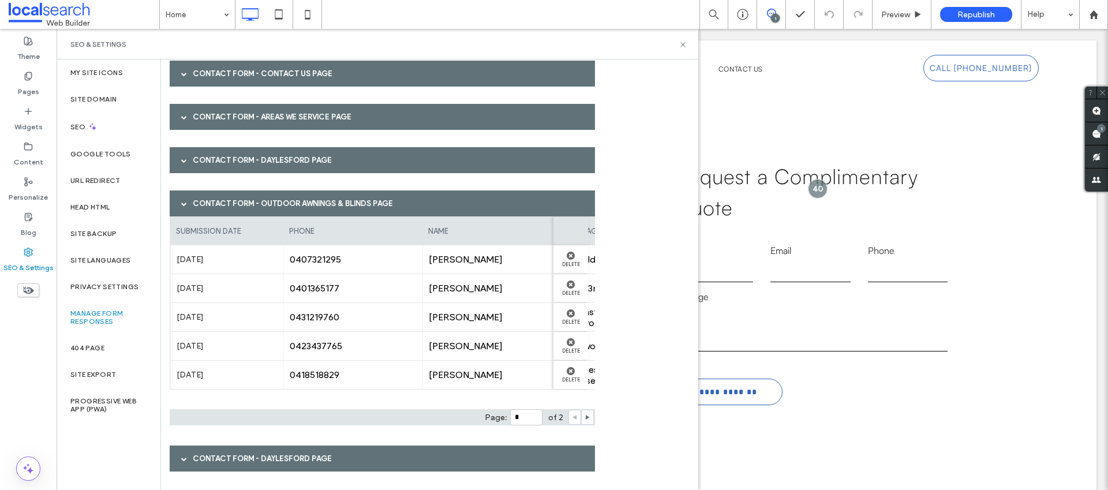
click at [268, 203] on div "Contact Form - Outdoor Awnings & Blinds page" at bounding box center [382, 204] width 425 height 26
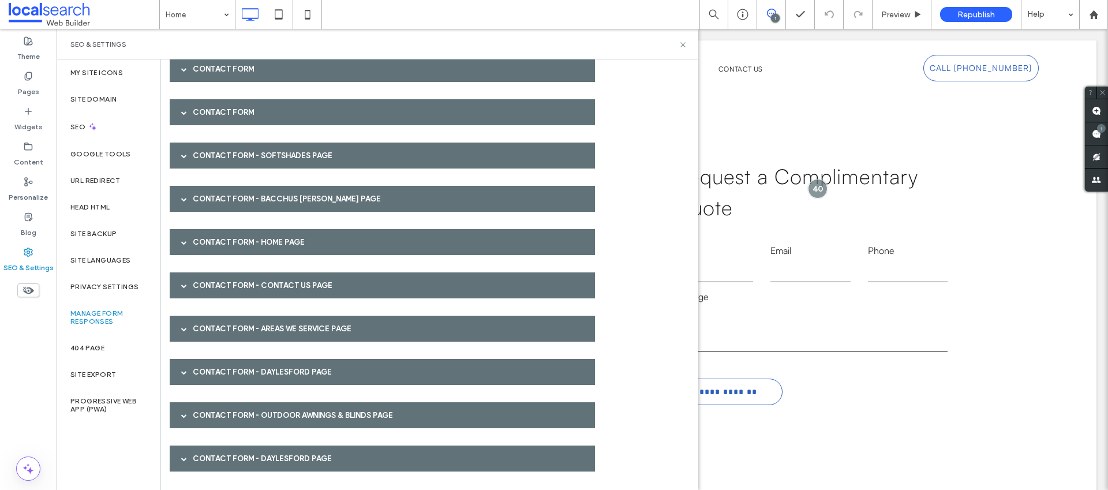
click at [273, 458] on div "Contact Form - Daylesford page" at bounding box center [382, 459] width 425 height 26
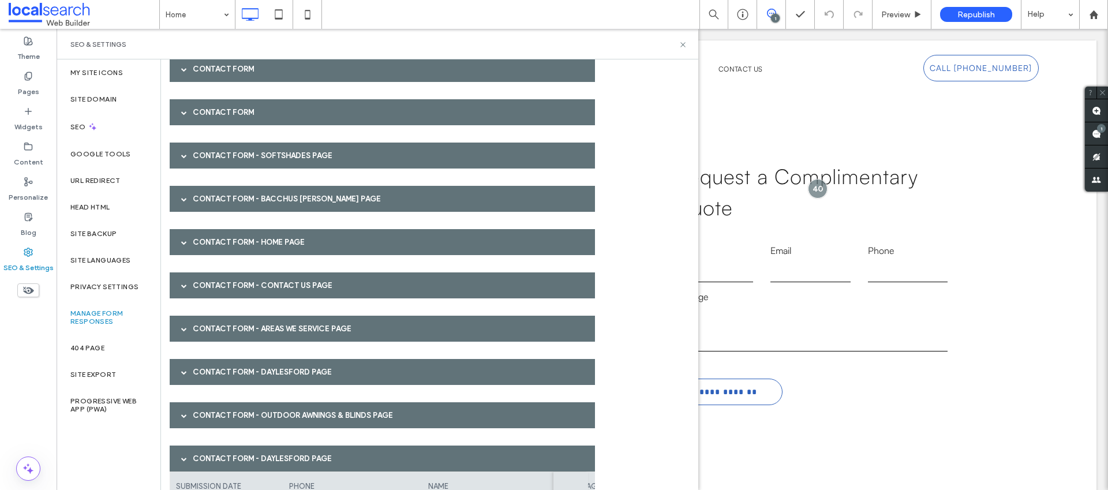
scroll to position [408, 0]
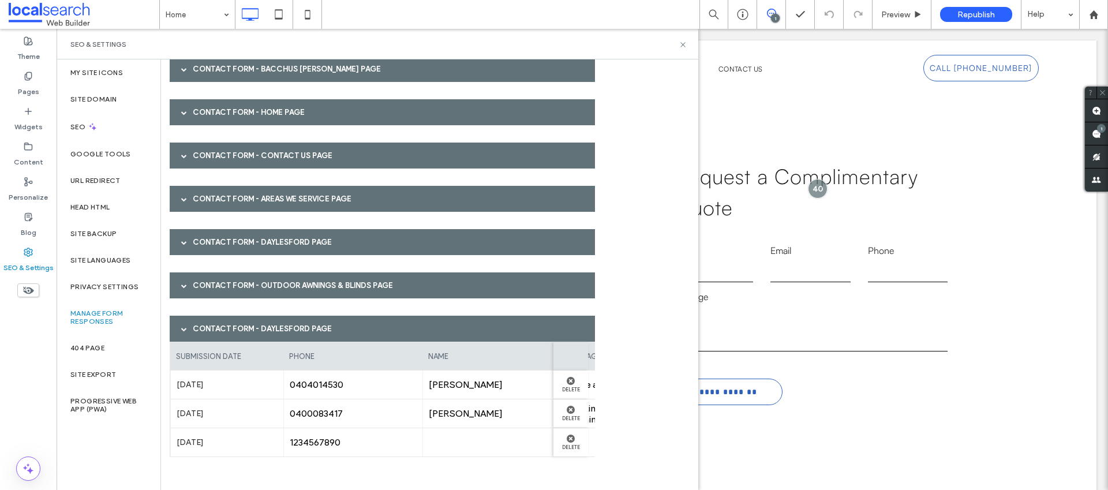
click at [259, 333] on div "Contact Form - Daylesford page" at bounding box center [382, 329] width 425 height 26
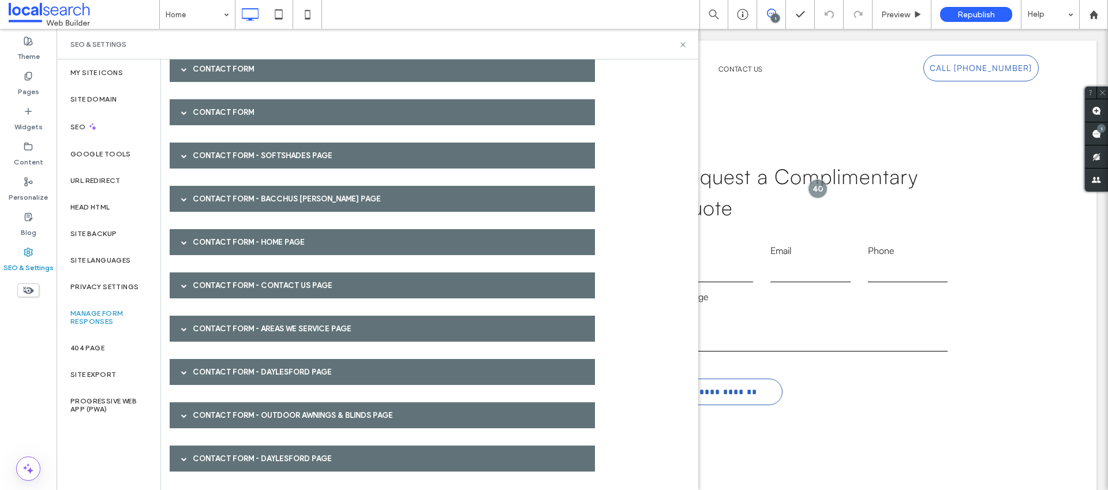
click at [247, 238] on div "Contact Form - Home page" at bounding box center [382, 242] width 425 height 26
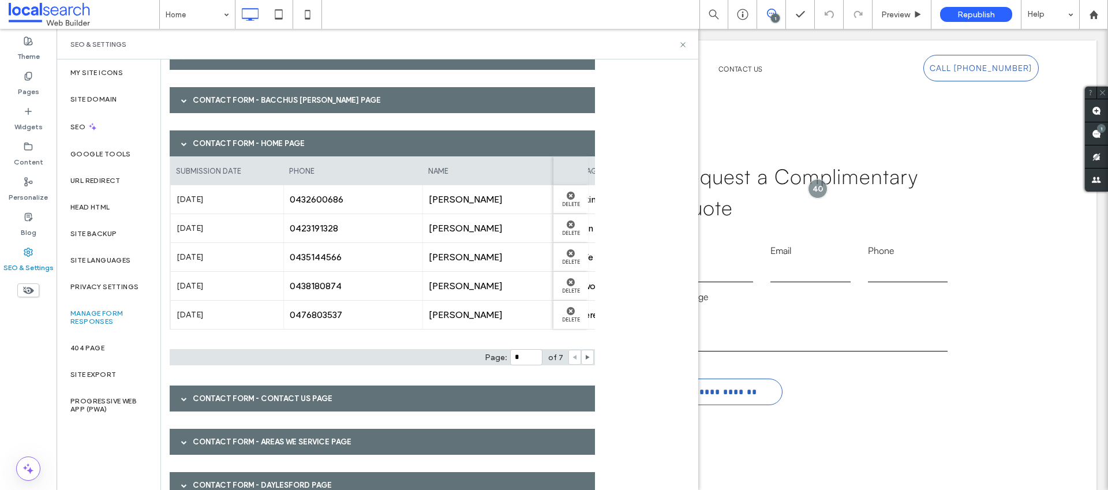
click at [247, 154] on div "Contact Form - Home page" at bounding box center [382, 143] width 425 height 26
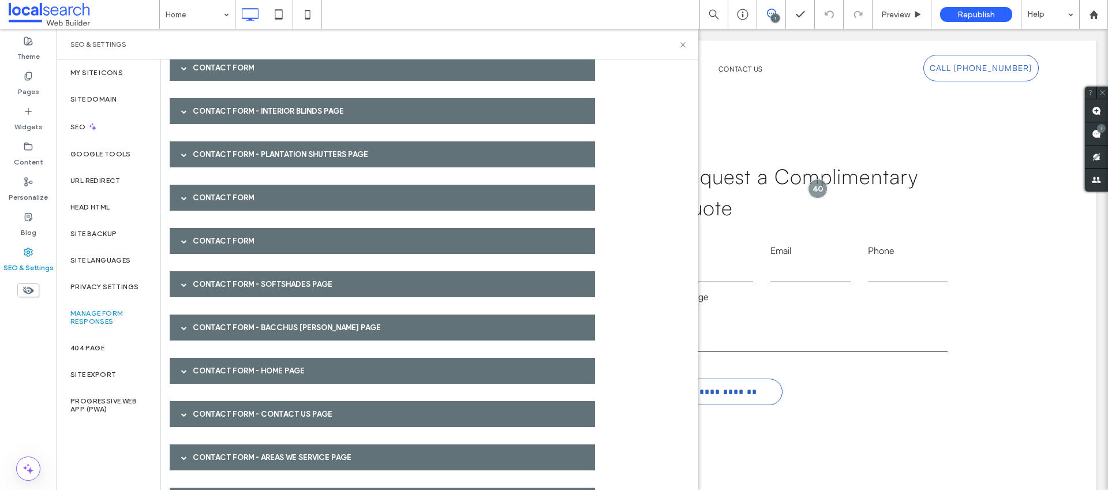
scroll to position [129, 0]
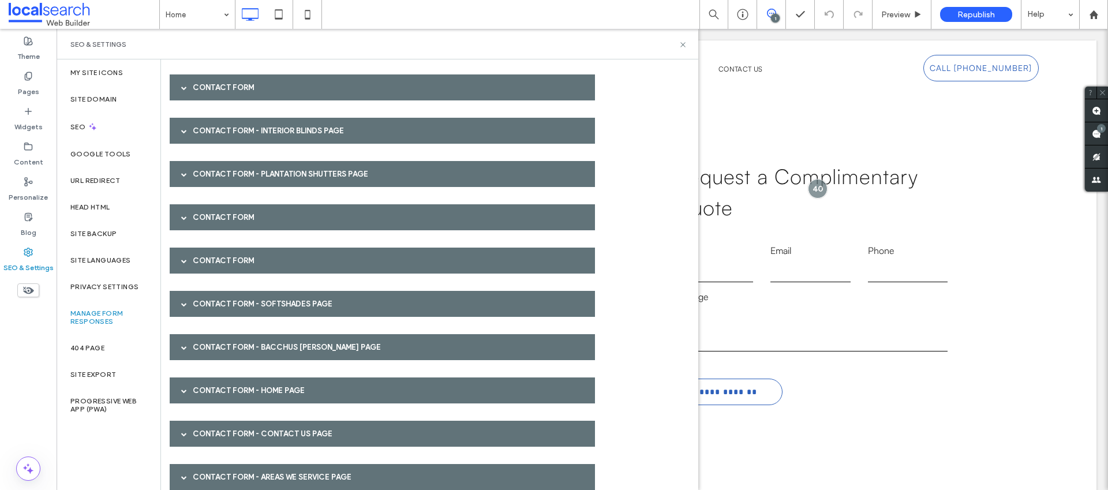
click at [253, 84] on div "Contact Form" at bounding box center [382, 87] width 425 height 26
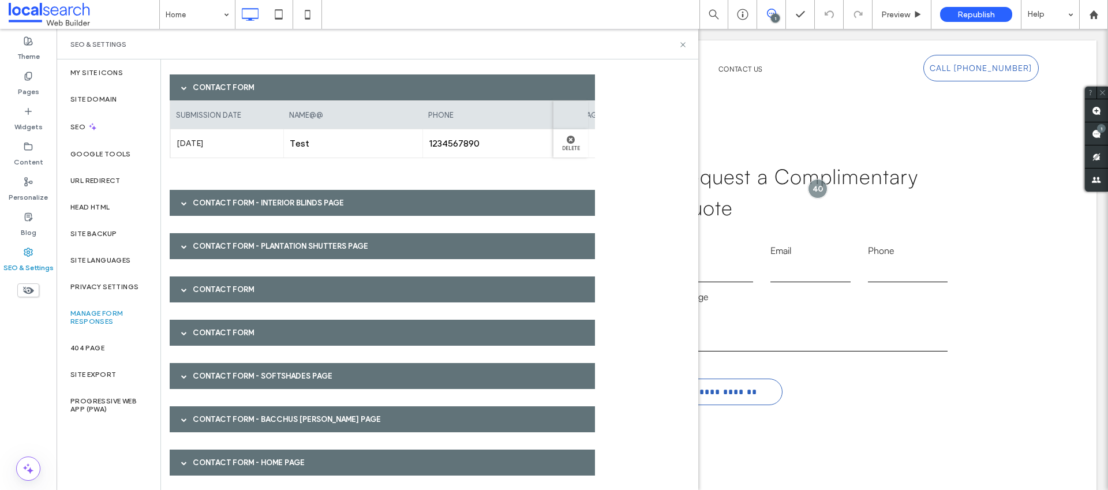
click at [252, 85] on div "Contact Form" at bounding box center [382, 87] width 425 height 26
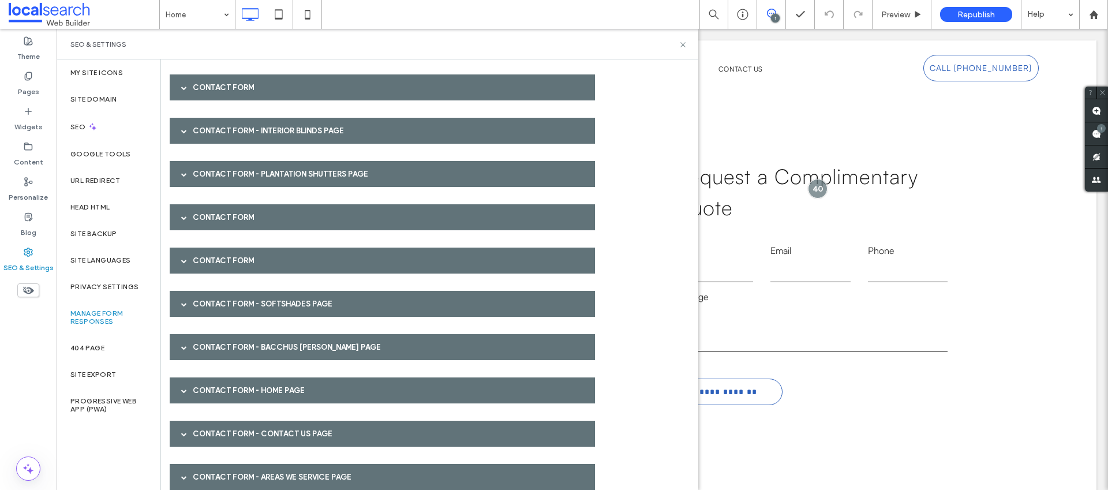
click at [252, 126] on div "Contact Form - Interior Blinds page" at bounding box center [382, 131] width 425 height 26
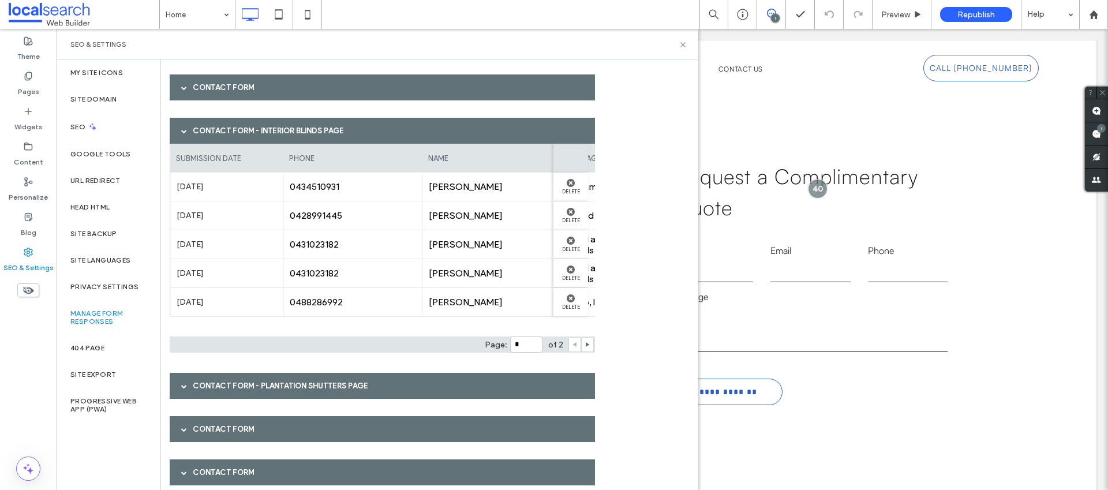
click at [252, 126] on div "Contact Form - Interior Blinds page" at bounding box center [382, 131] width 425 height 26
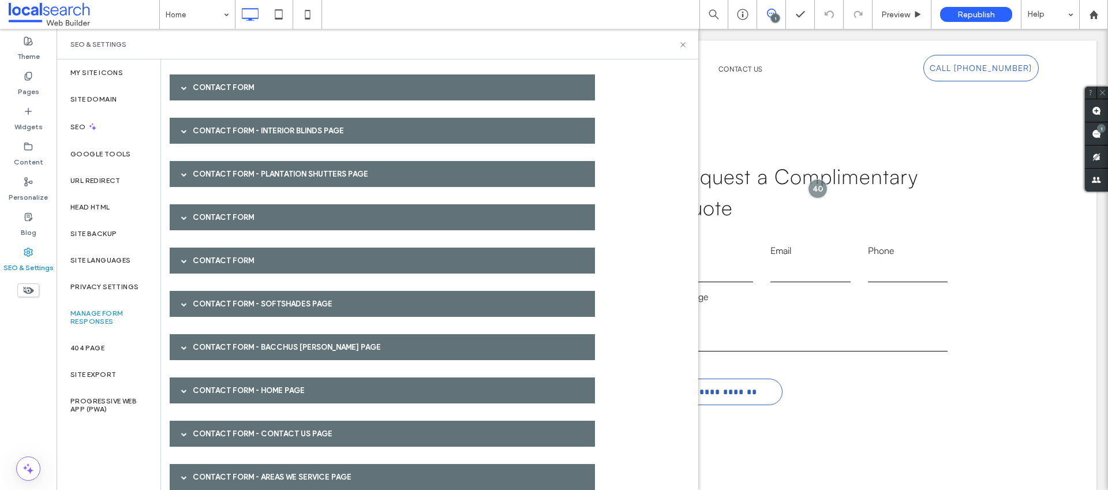
click at [248, 177] on div "Contact Form - Plantation Shutters page" at bounding box center [382, 174] width 425 height 26
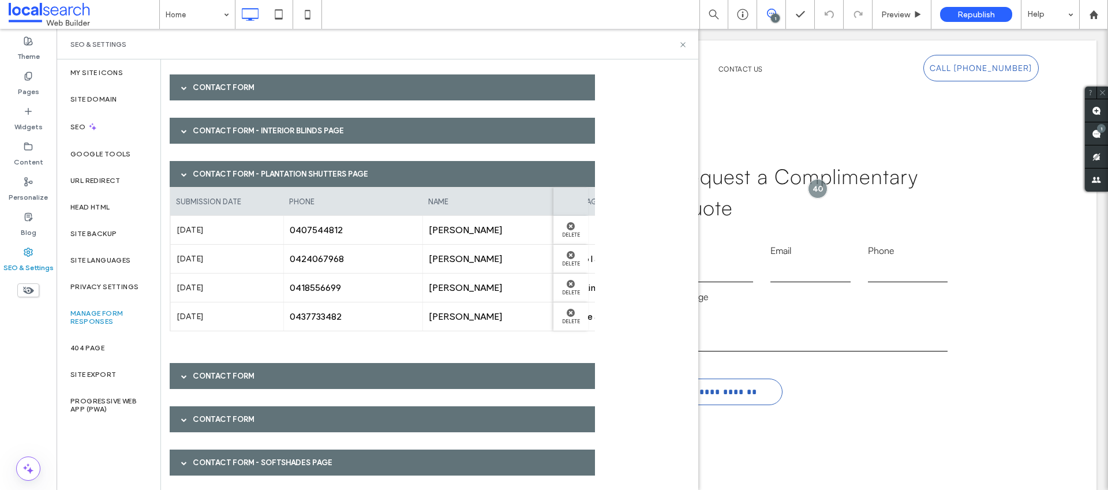
click at [248, 177] on div "Contact Form - Plantation Shutters page" at bounding box center [382, 174] width 425 height 26
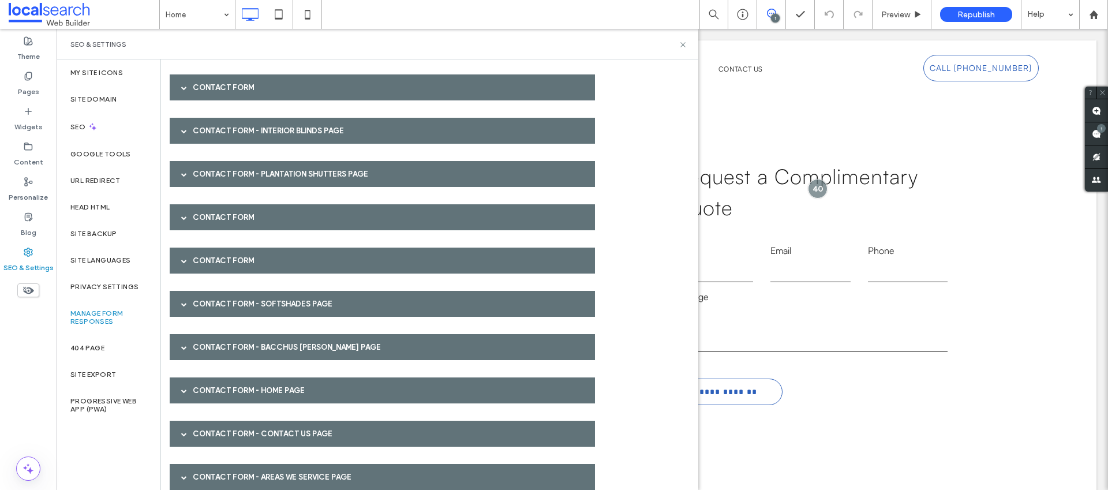
click at [235, 226] on div "Contact Form" at bounding box center [382, 217] width 425 height 26
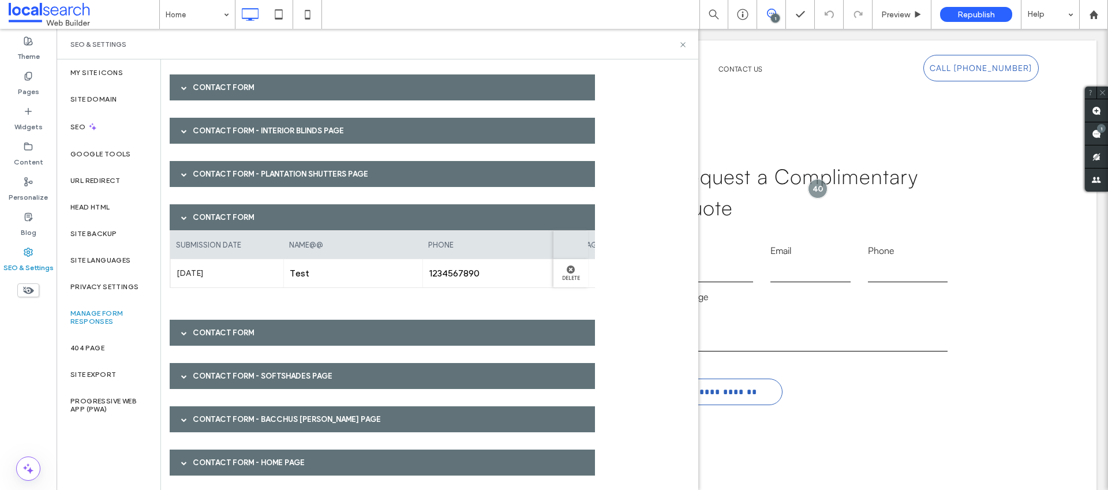
scroll to position [0, 0]
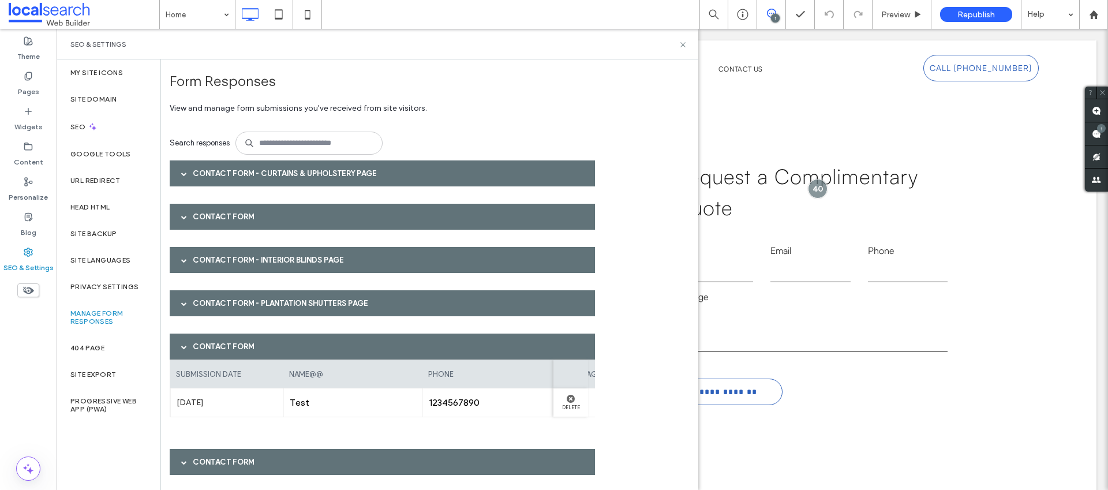
click at [239, 174] on div "Contact Form - Curtains & Upholstery page" at bounding box center [382, 173] width 425 height 26
